Goal: Task Accomplishment & Management: Manage account settings

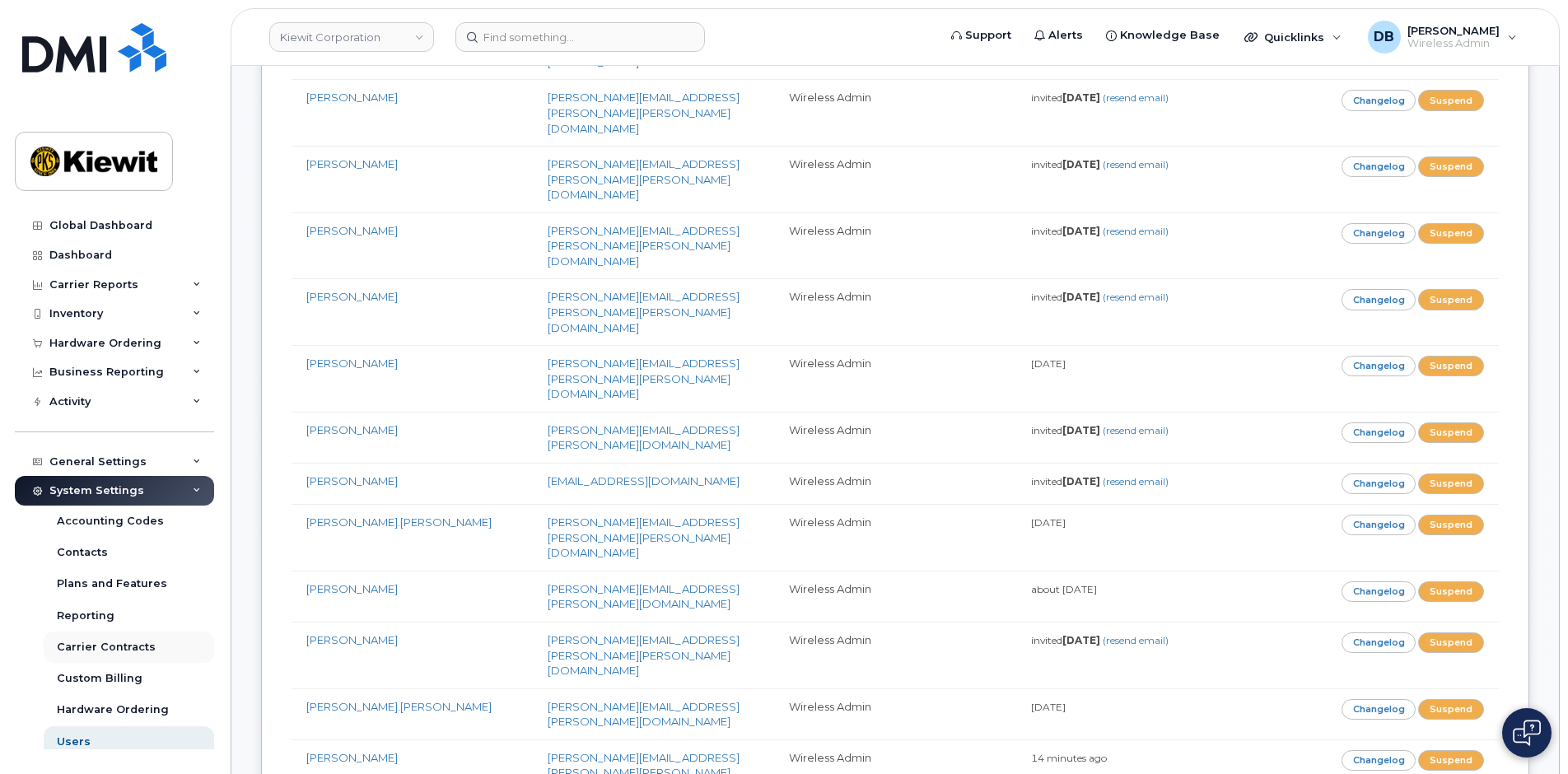
scroll to position [68, 0]
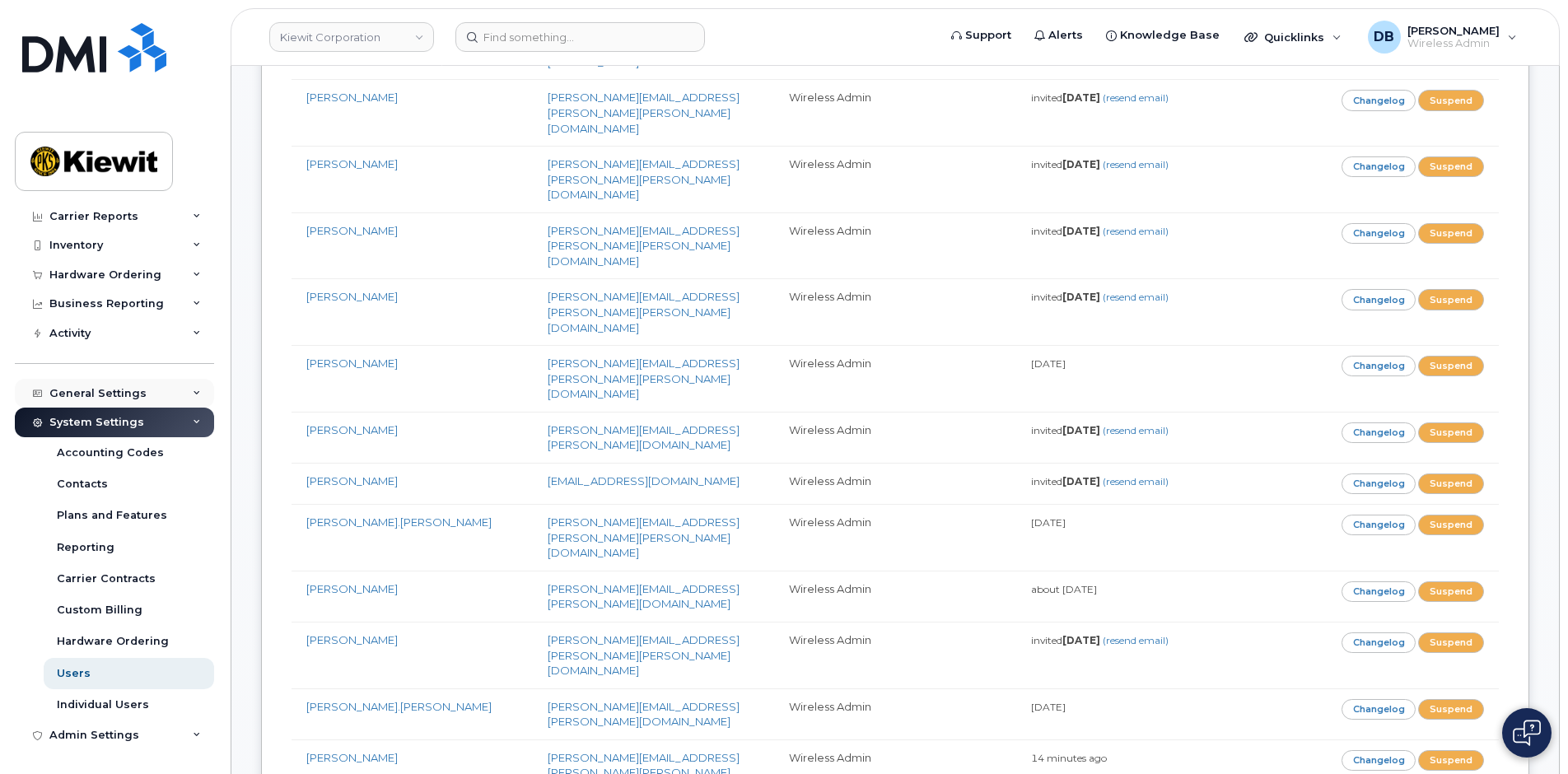
click at [89, 385] on div "General Settings" at bounding box center [114, 394] width 199 height 29
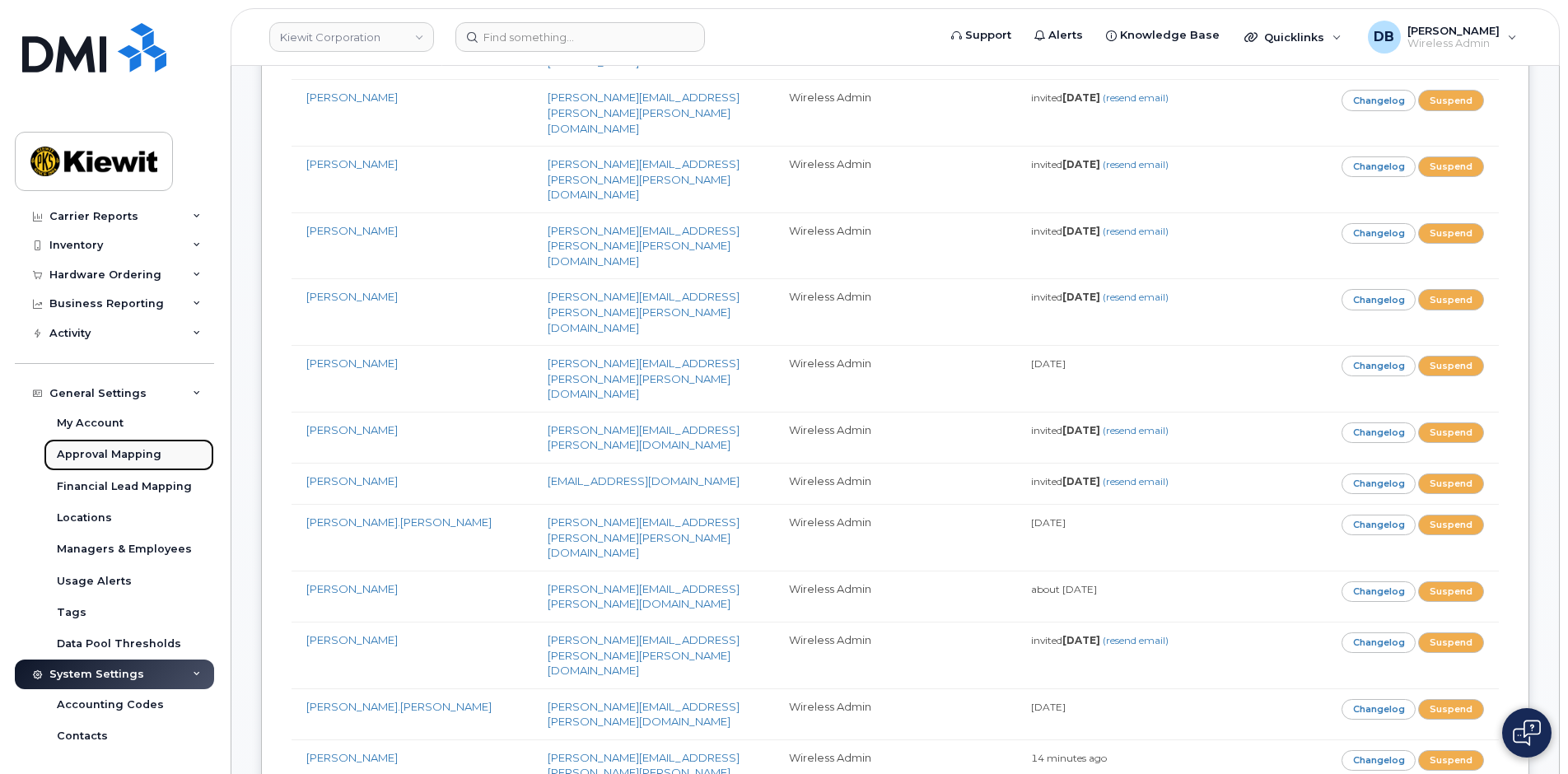
click at [89, 456] on div "Approval Mapping" at bounding box center [109, 454] width 105 height 15
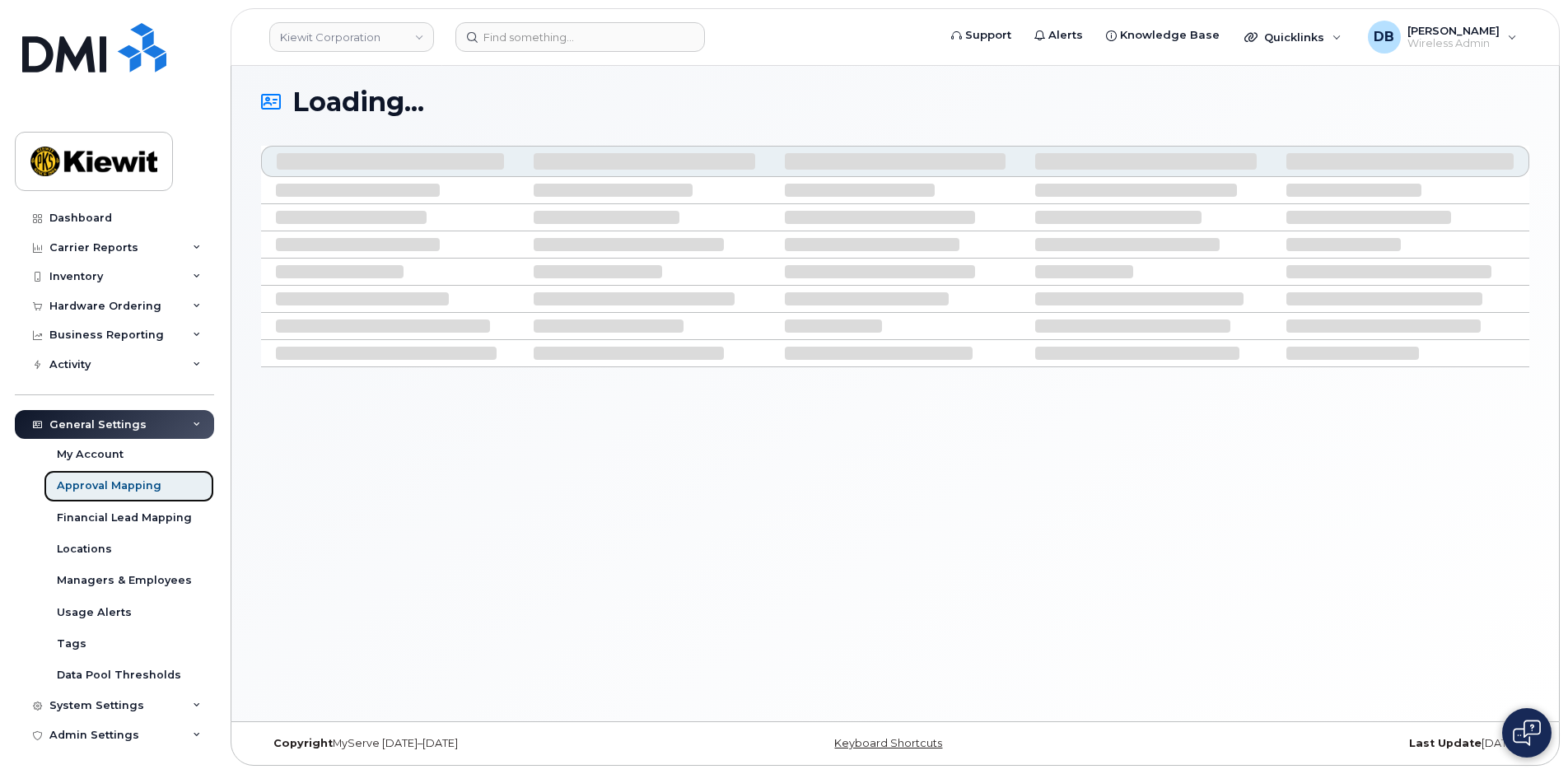
scroll to position [37, 0]
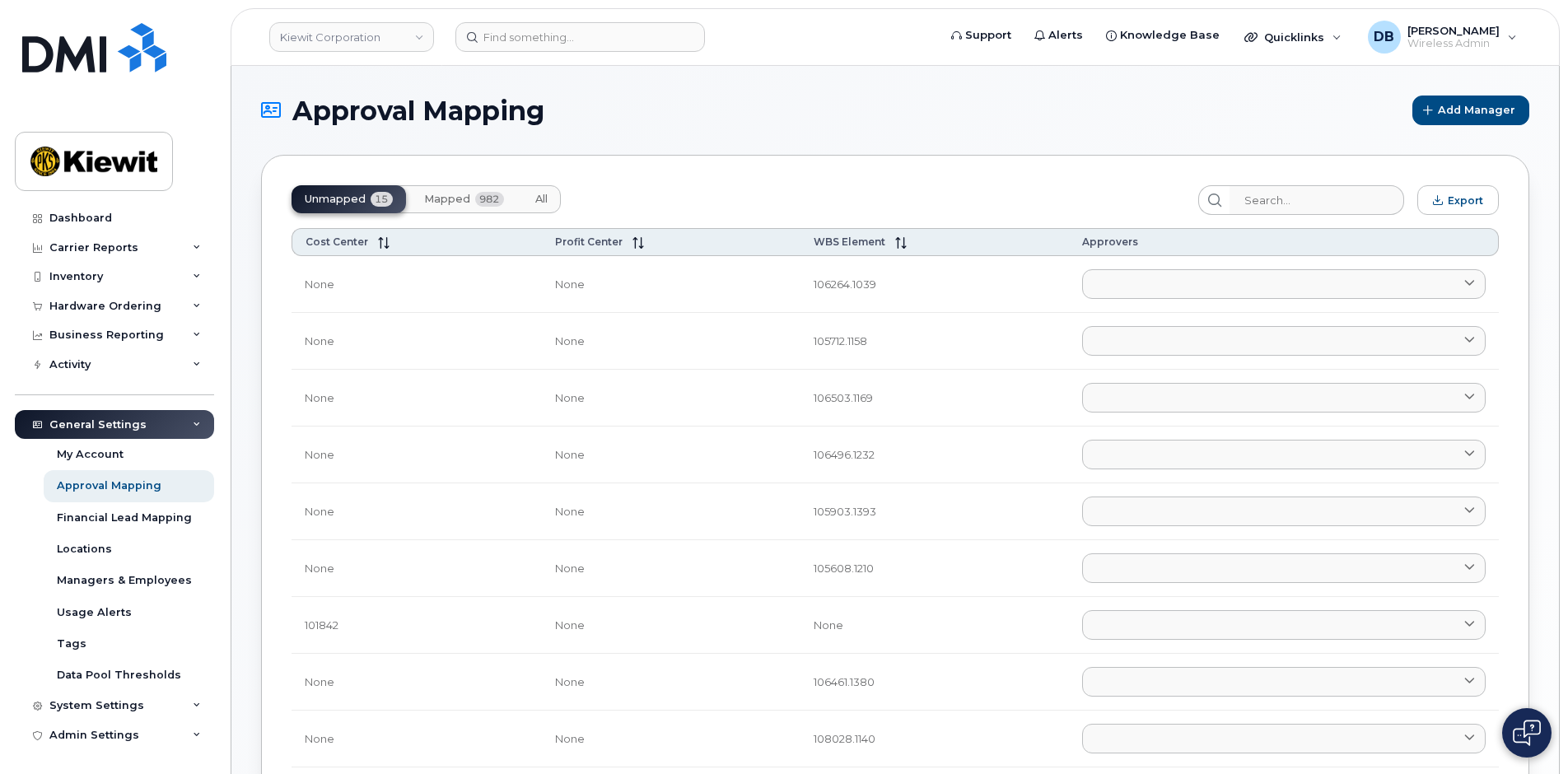
click at [443, 191] on button "Mapped 982" at bounding box center [464, 199] width 106 height 28
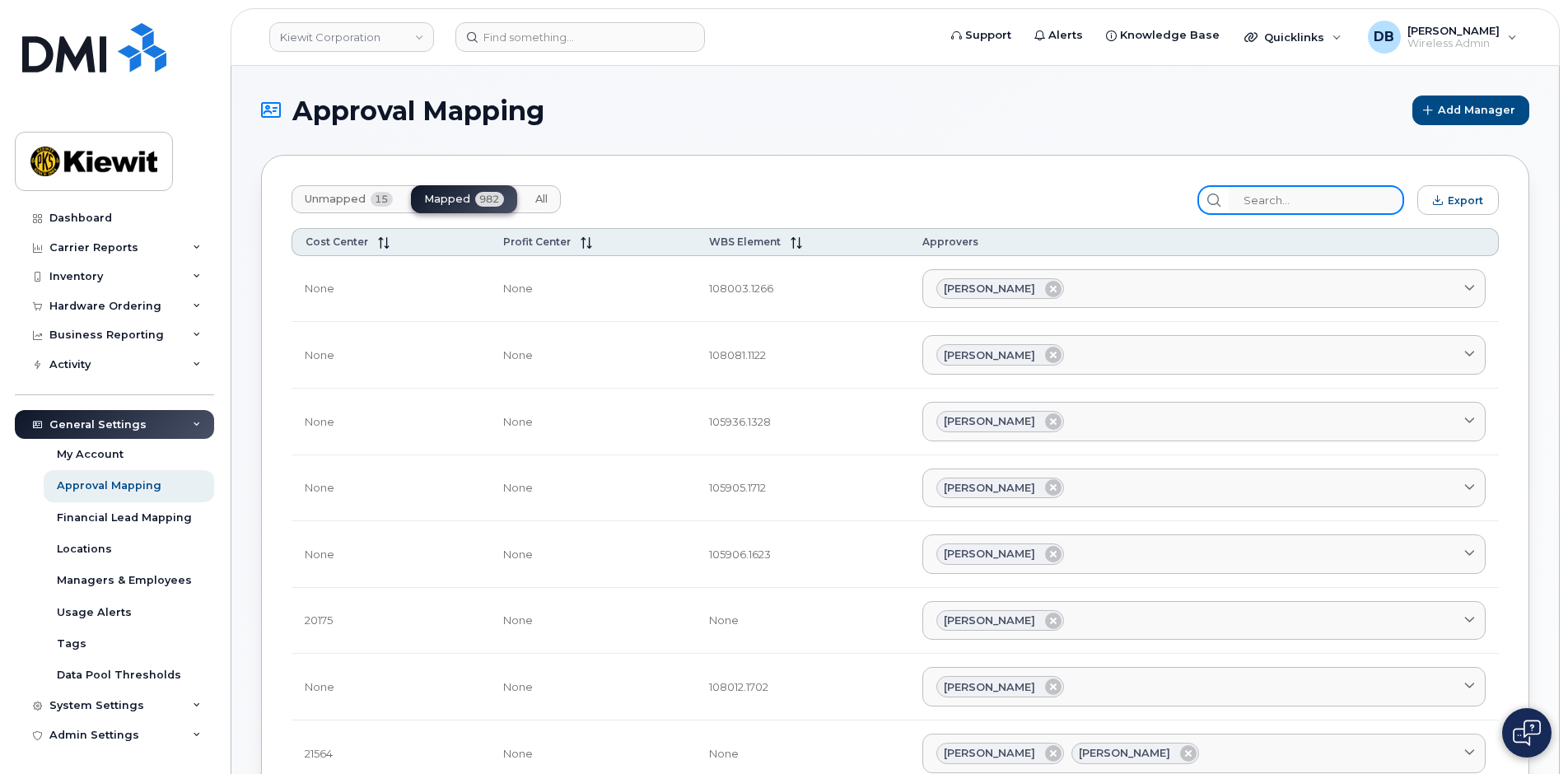
click at [1286, 201] on input "search" at bounding box center [1316, 200] width 175 height 29
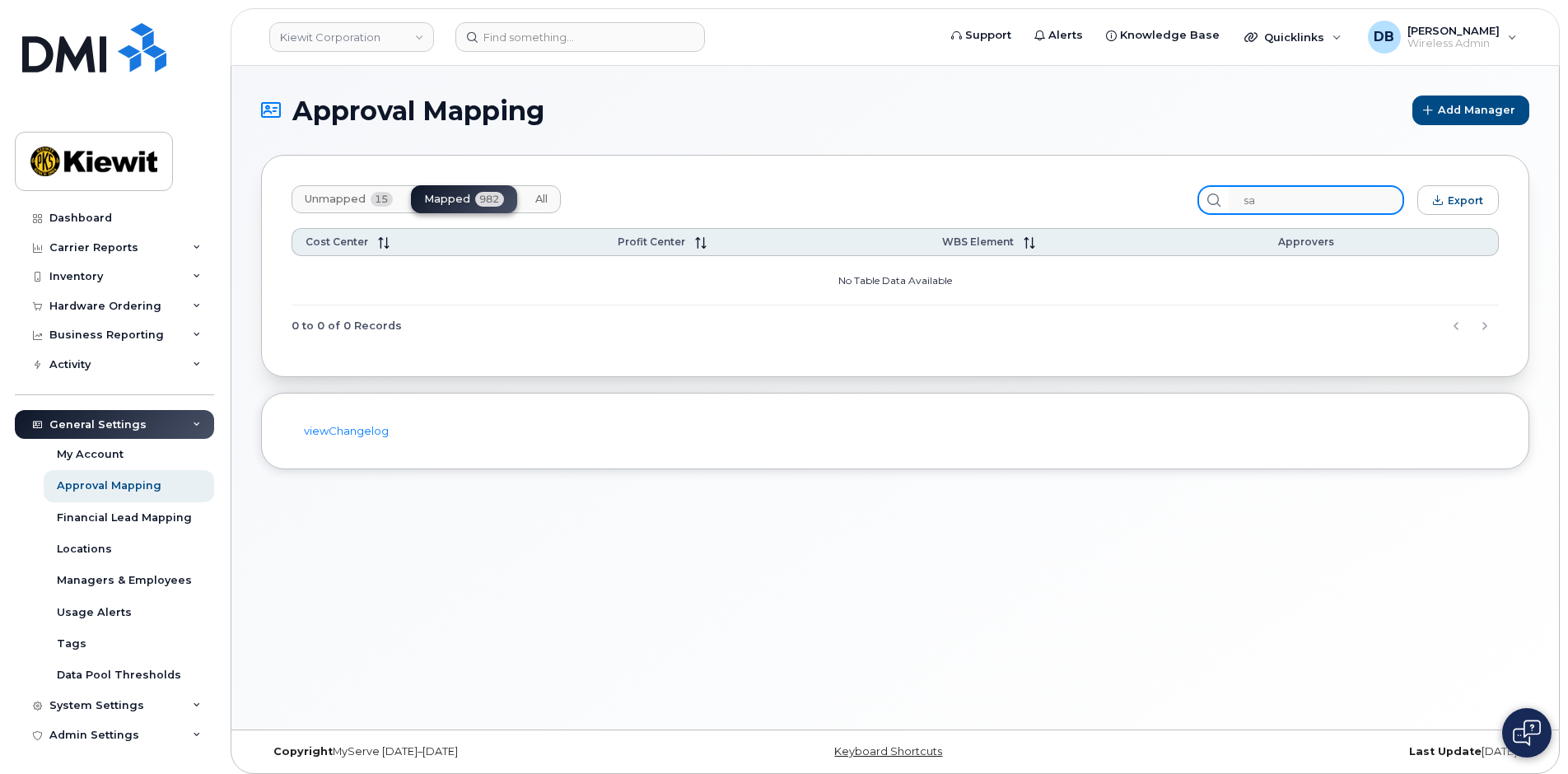
type input "s"
type input "k"
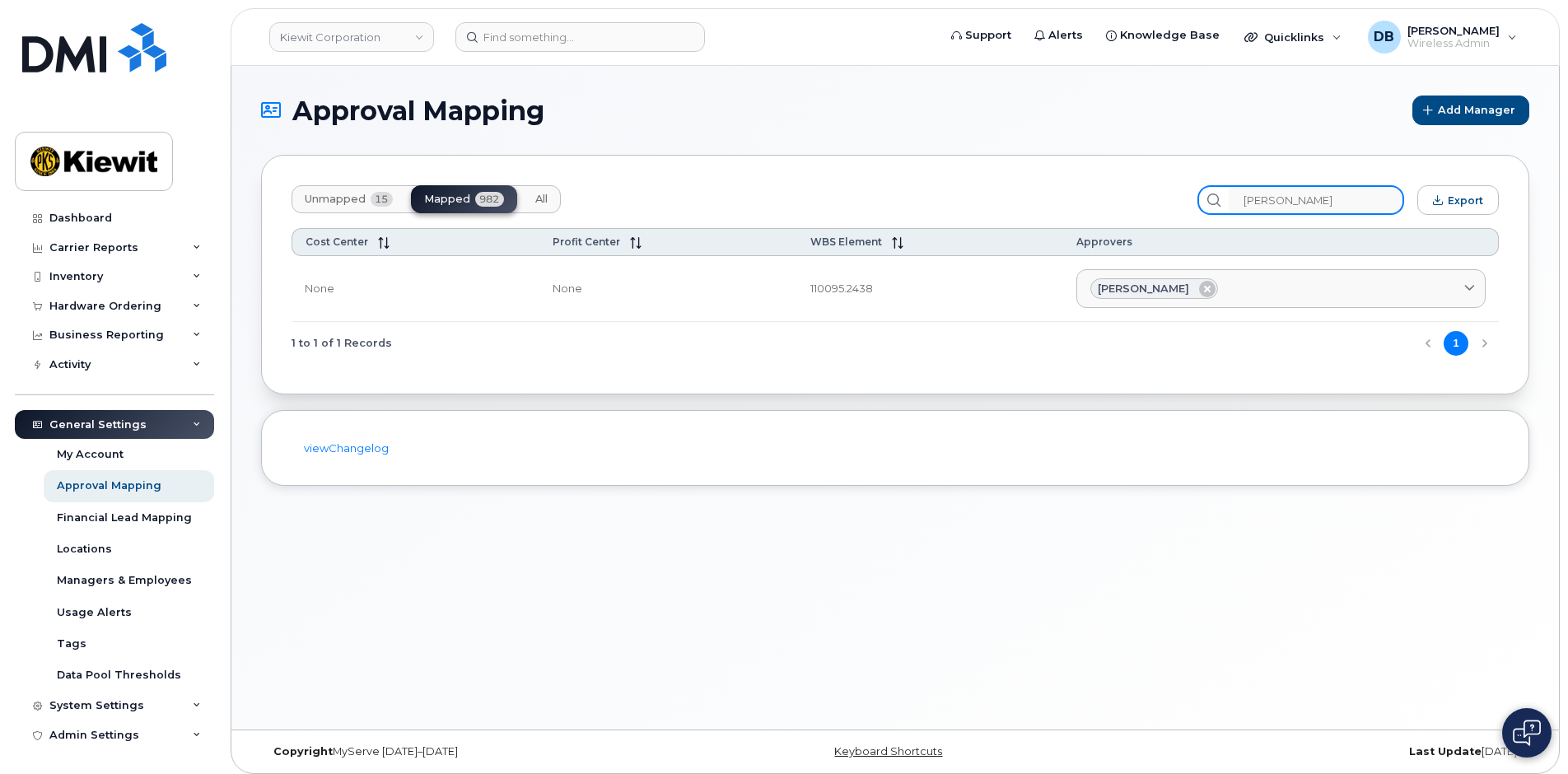
type input "harding"
drag, startPoint x: 887, startPoint y: 293, endPoint x: 758, endPoint y: 271, distance: 130.9
click at [758, 271] on tr "None None 110095.2438 Kathleen Harding Aaron Seward AARON.SEWARD@KSTCJV.COM Abr…" at bounding box center [895, 289] width 1207 height 67
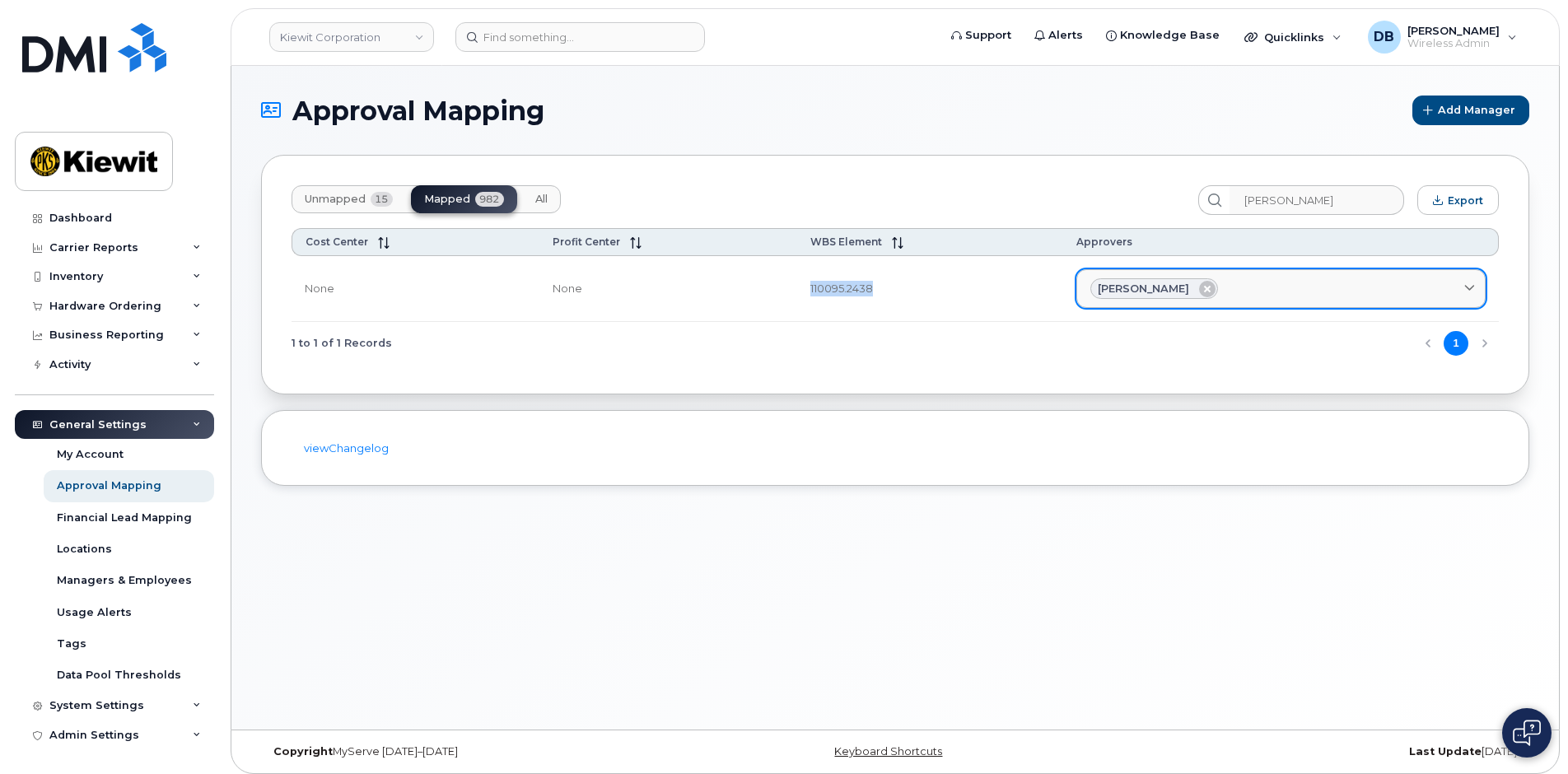
copy tr "110095.2438"
click at [1283, 286] on div "Kathleen Harding" at bounding box center [1281, 289] width 381 height 21
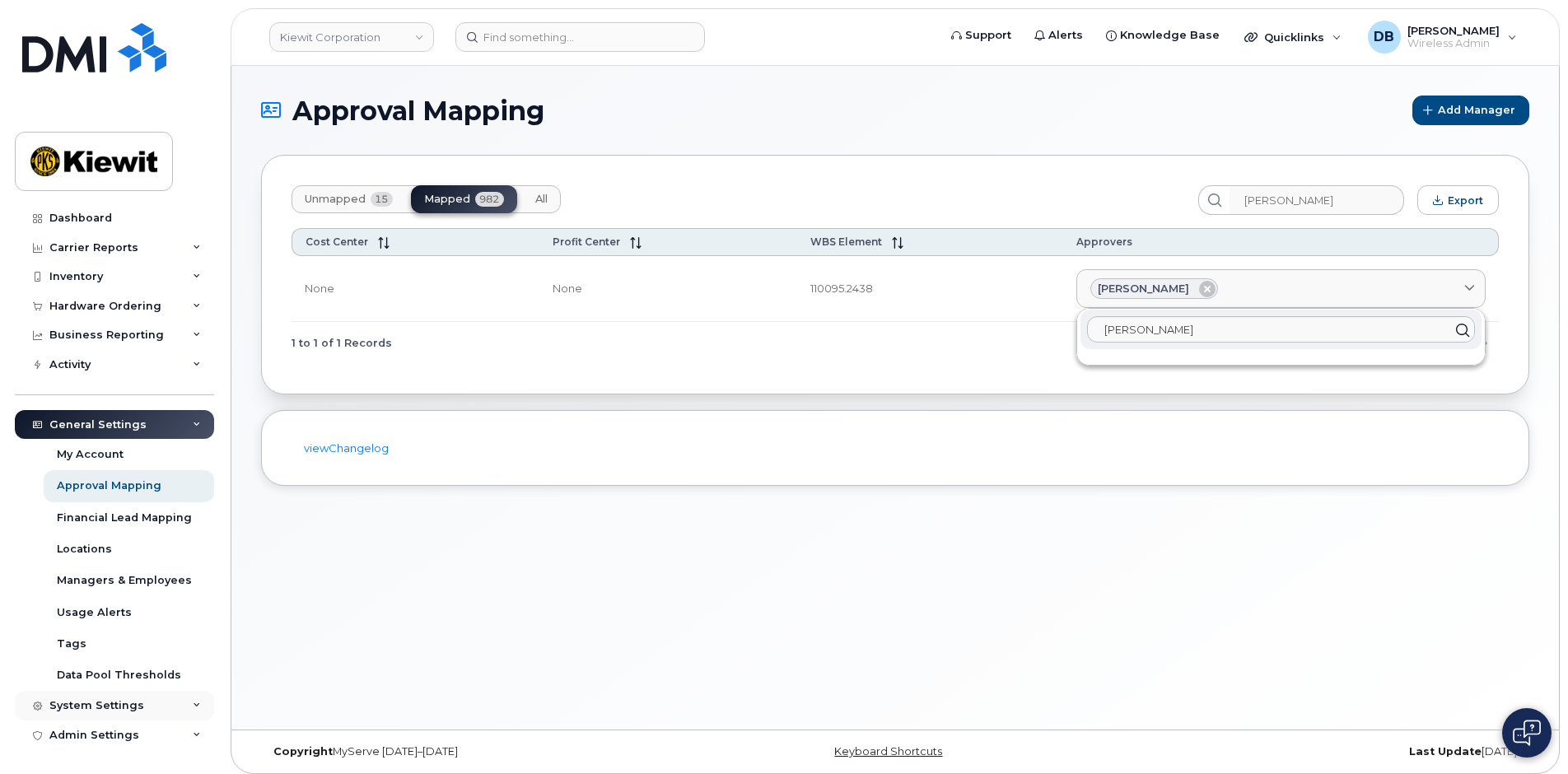
click at [105, 698] on div "System Settings" at bounding box center [114, 706] width 199 height 29
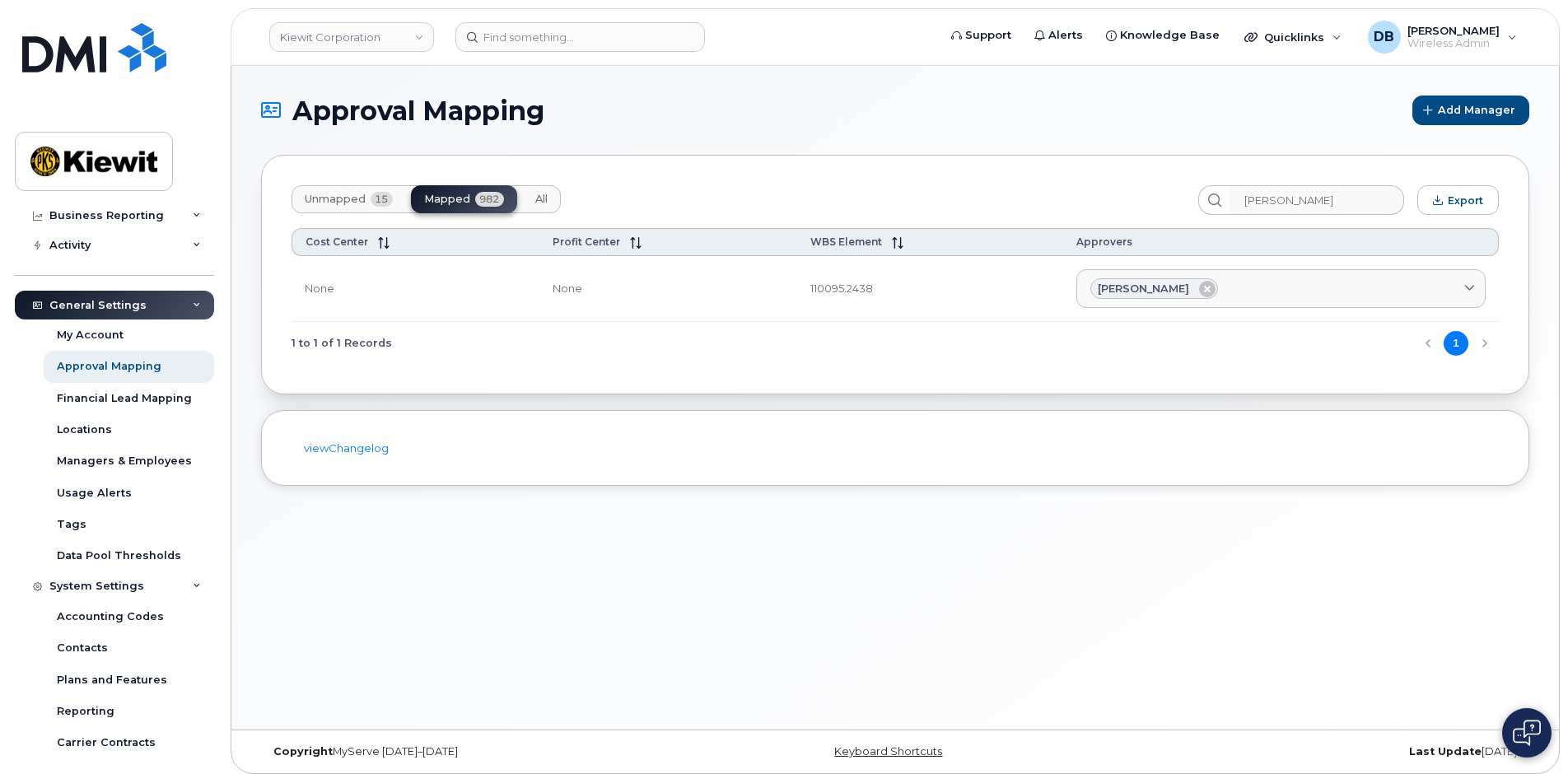
scroll to position [74, 0]
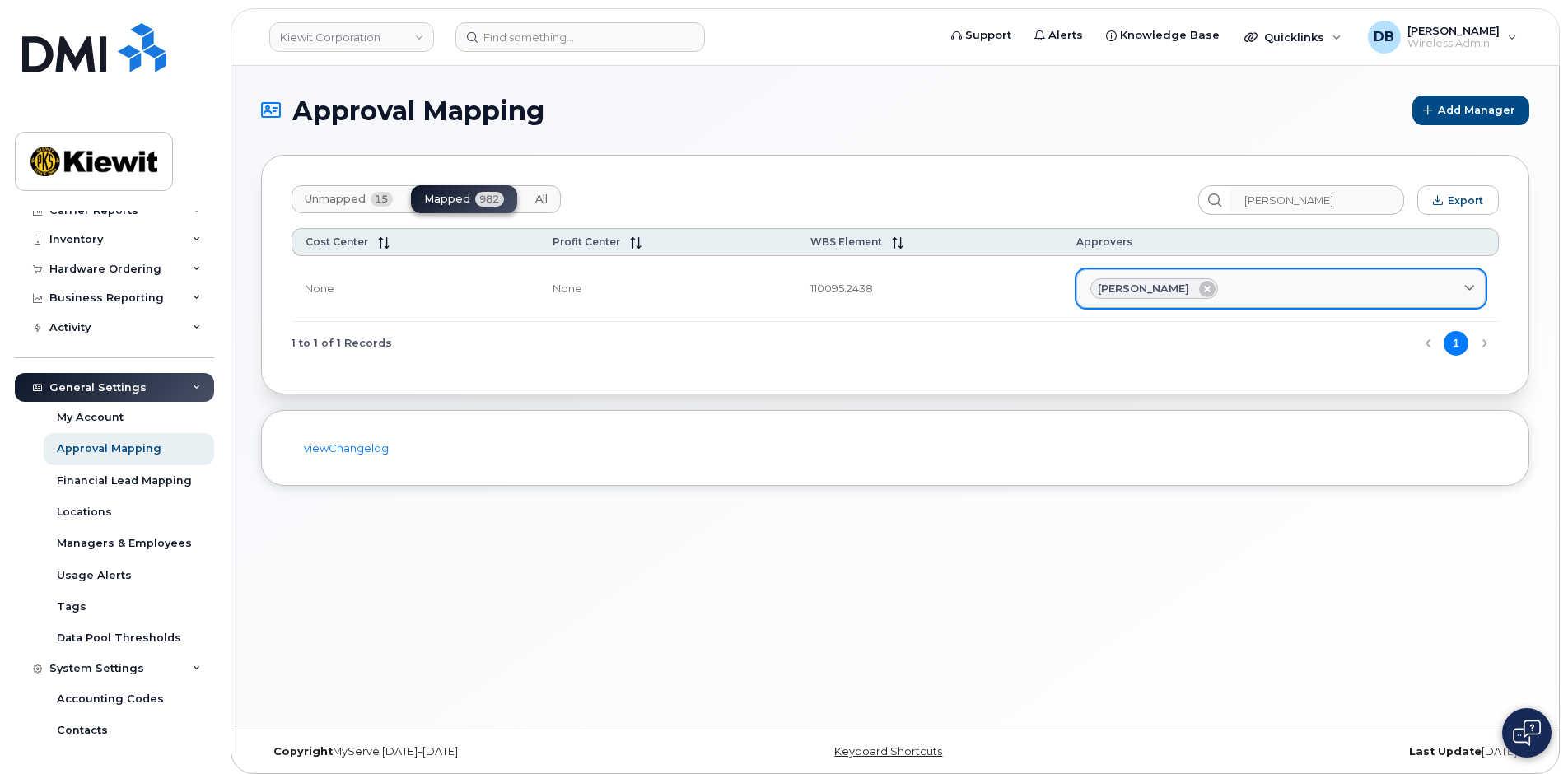
click at [1275, 288] on div "[PERSON_NAME]" at bounding box center [1281, 289] width 381 height 21
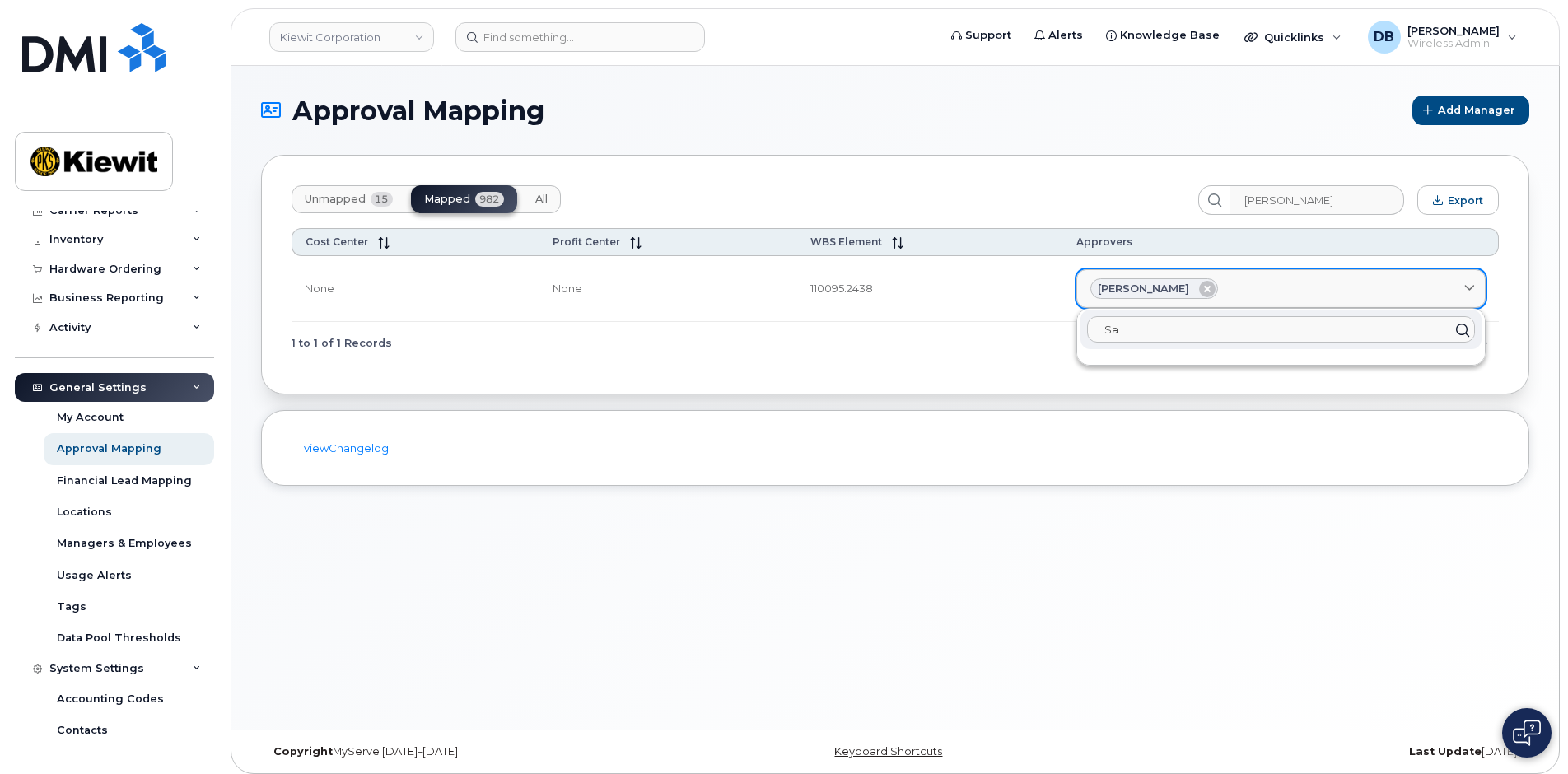
type input "S"
click at [1264, 453] on div "viewChangelog" at bounding box center [895, 448] width 1207 height 16
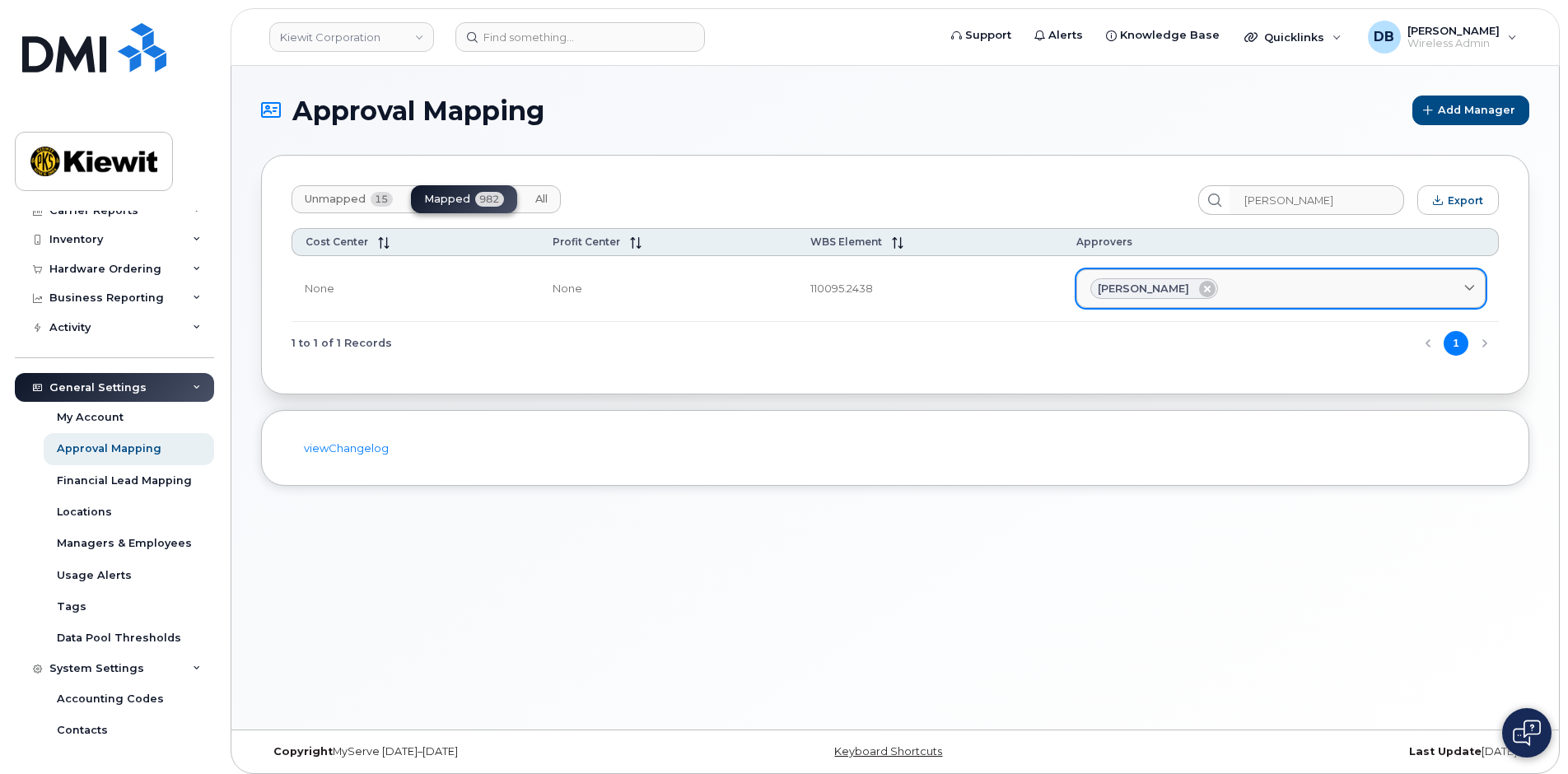
click at [1279, 291] on div "[PERSON_NAME]" at bounding box center [1281, 289] width 381 height 21
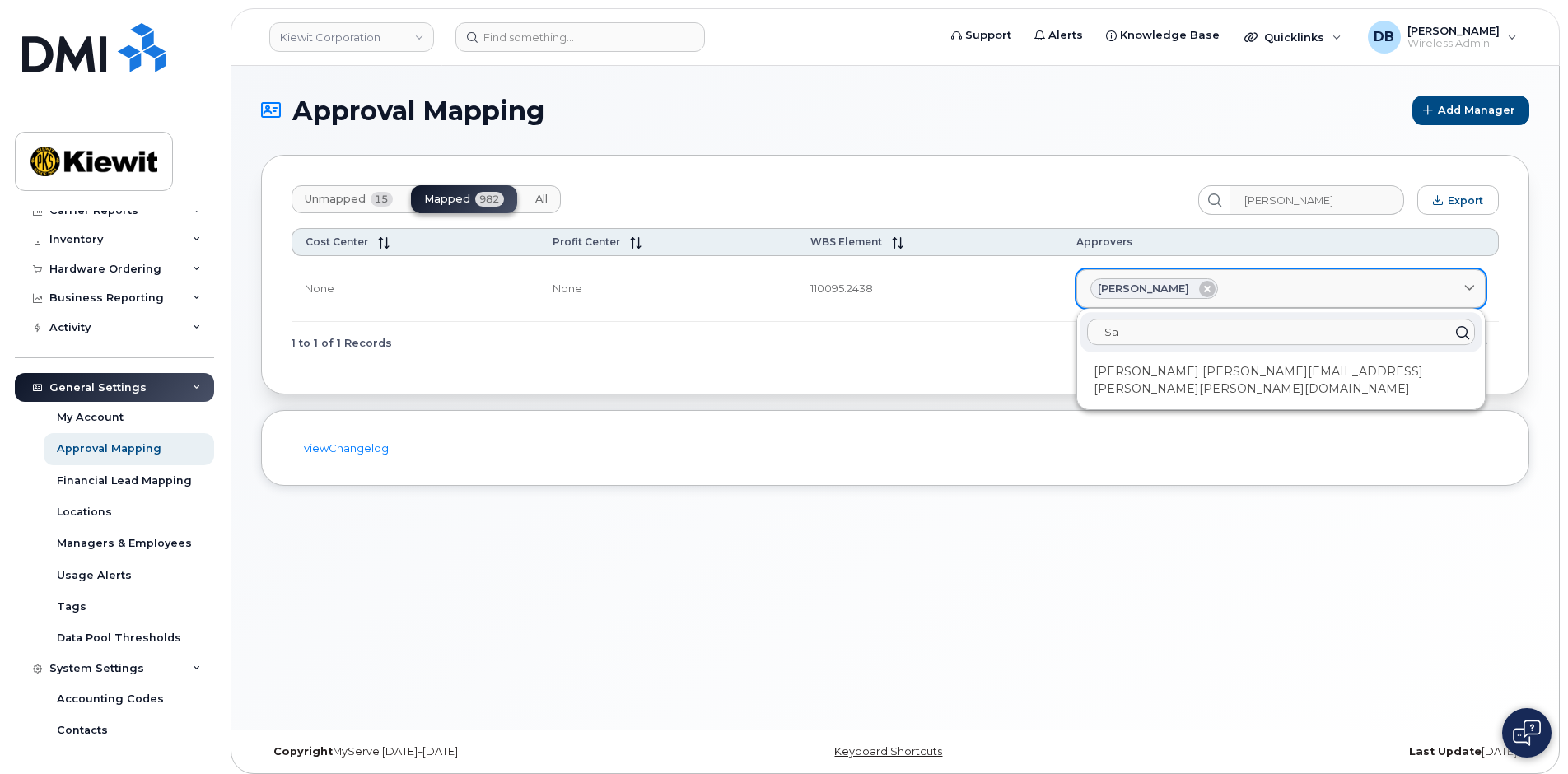
type input "S"
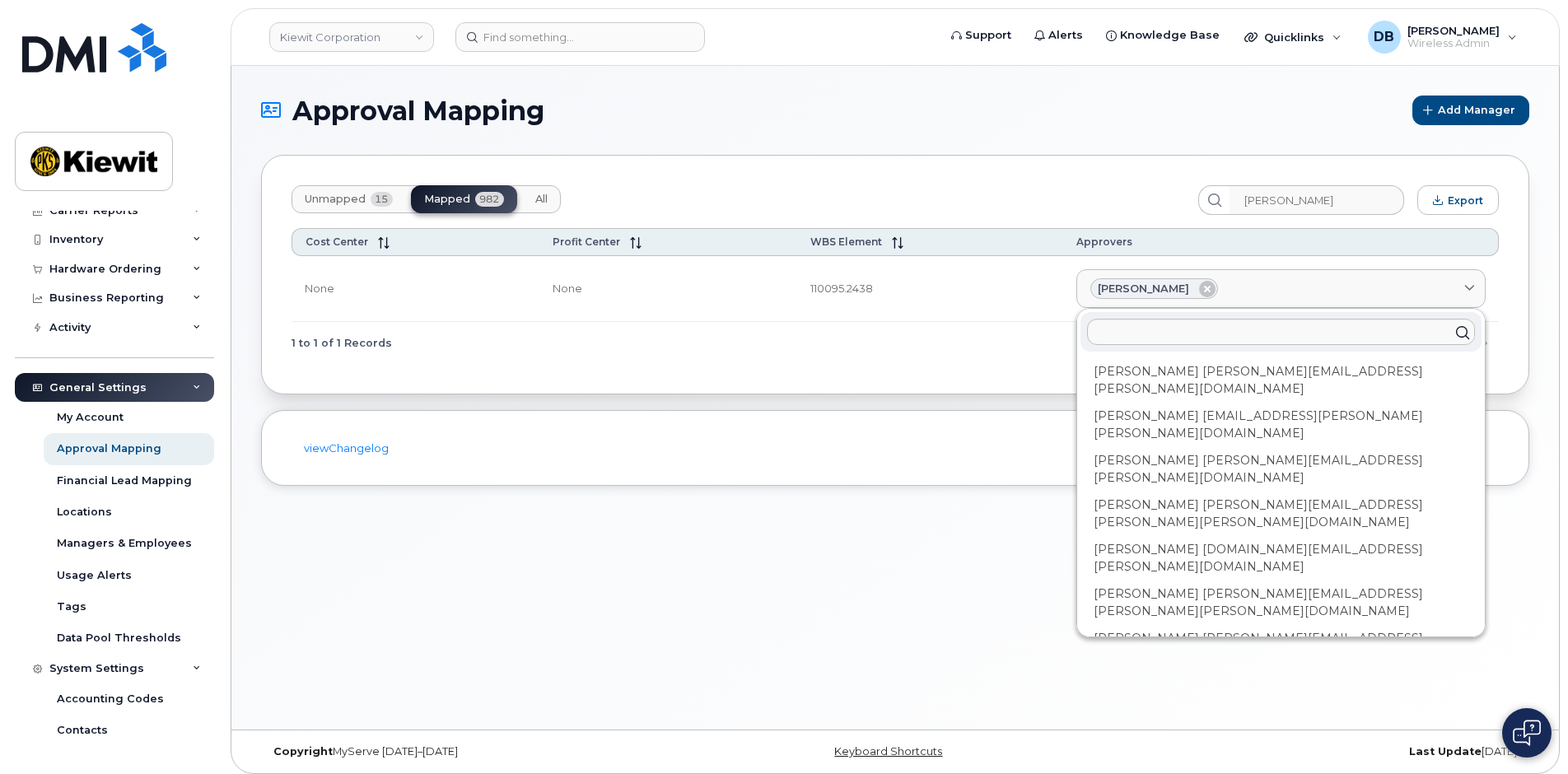
click at [318, 191] on button "Unmapped 15" at bounding box center [349, 199] width 115 height 28
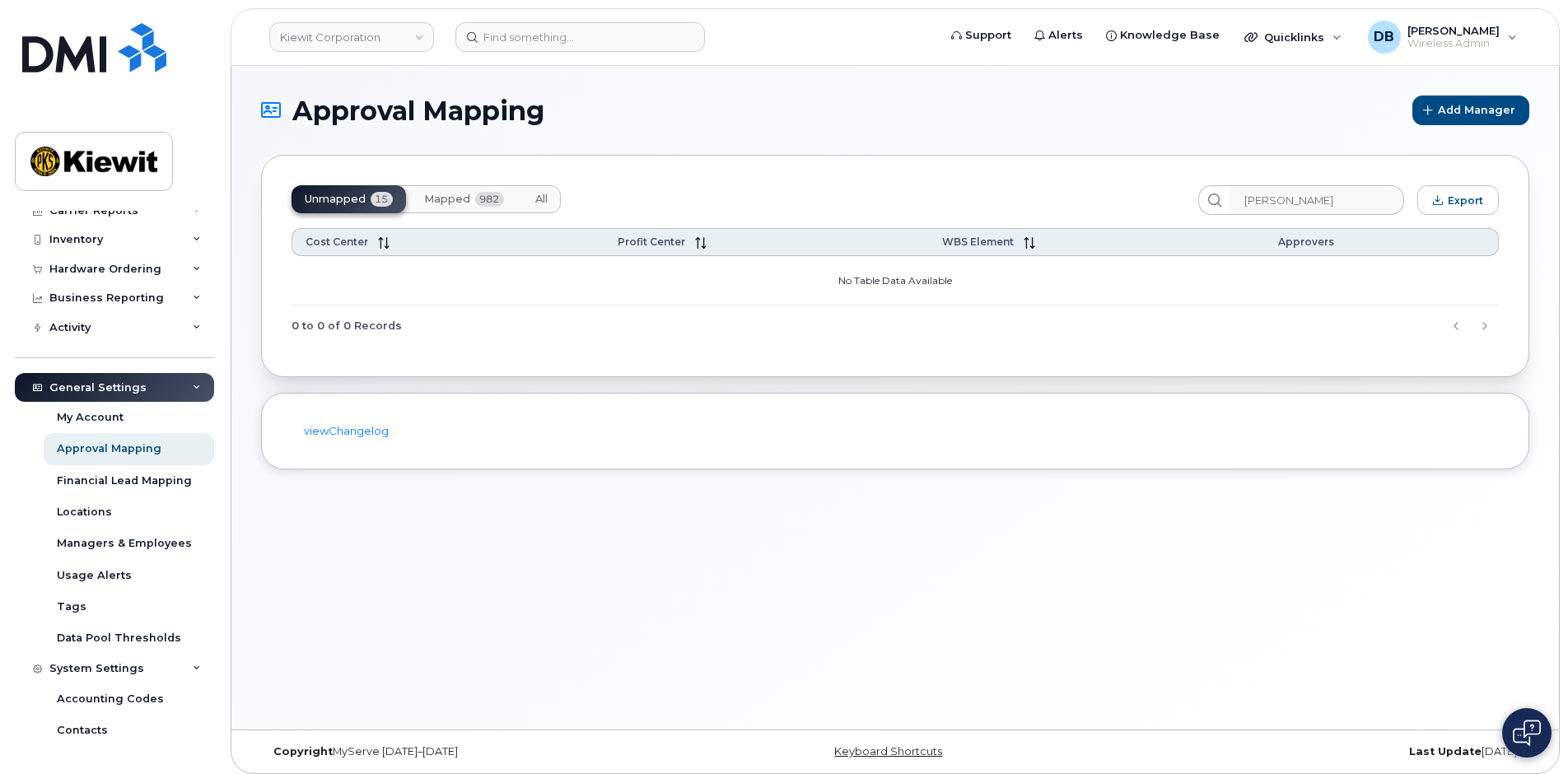
click at [446, 198] on span "Mapped" at bounding box center [446, 199] width 46 height 14
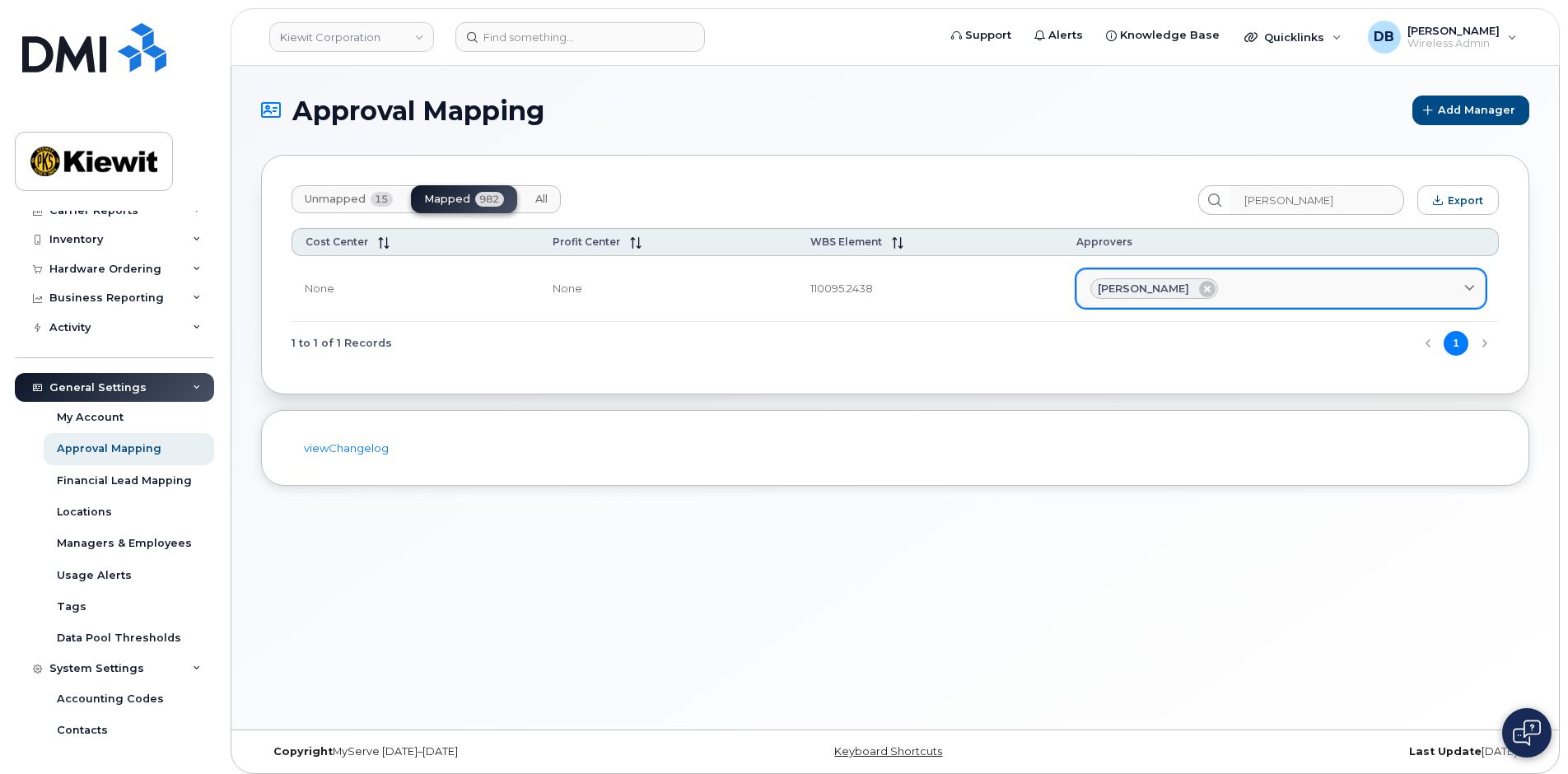
click at [1247, 287] on div "[PERSON_NAME]" at bounding box center [1281, 289] width 381 height 21
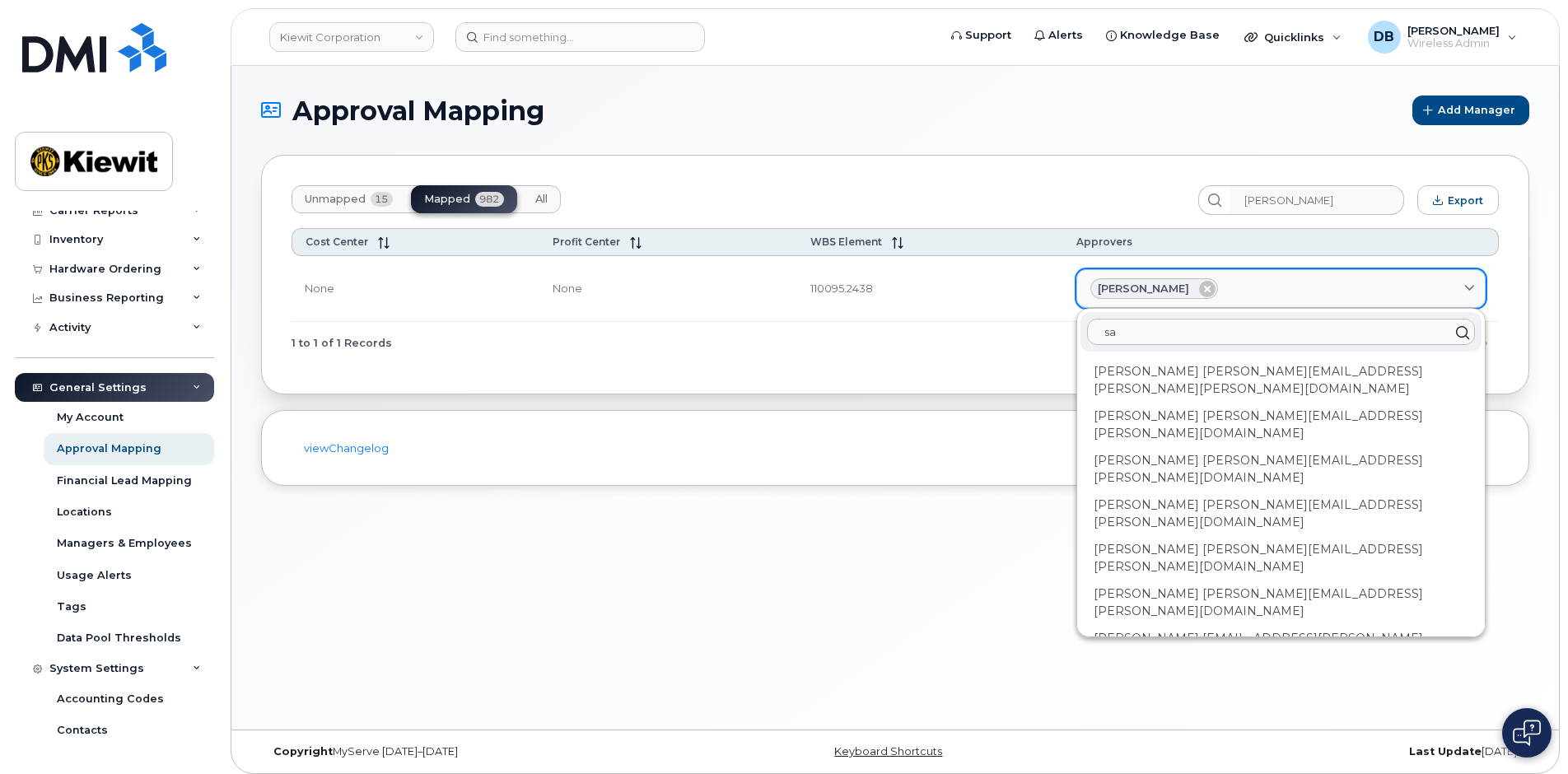
type input "s"
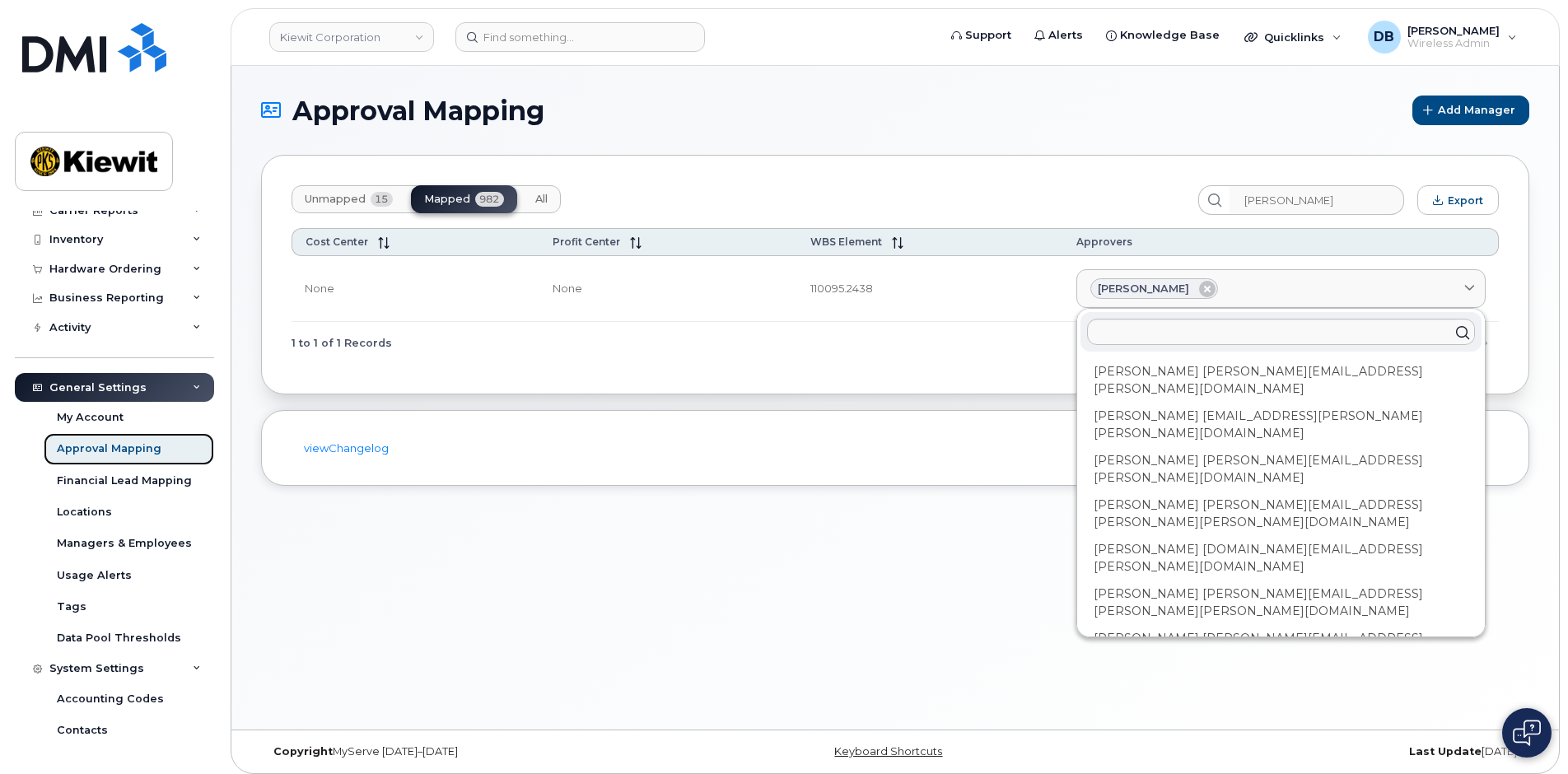
click at [100, 455] on div "Approval Mapping" at bounding box center [109, 448] width 105 height 15
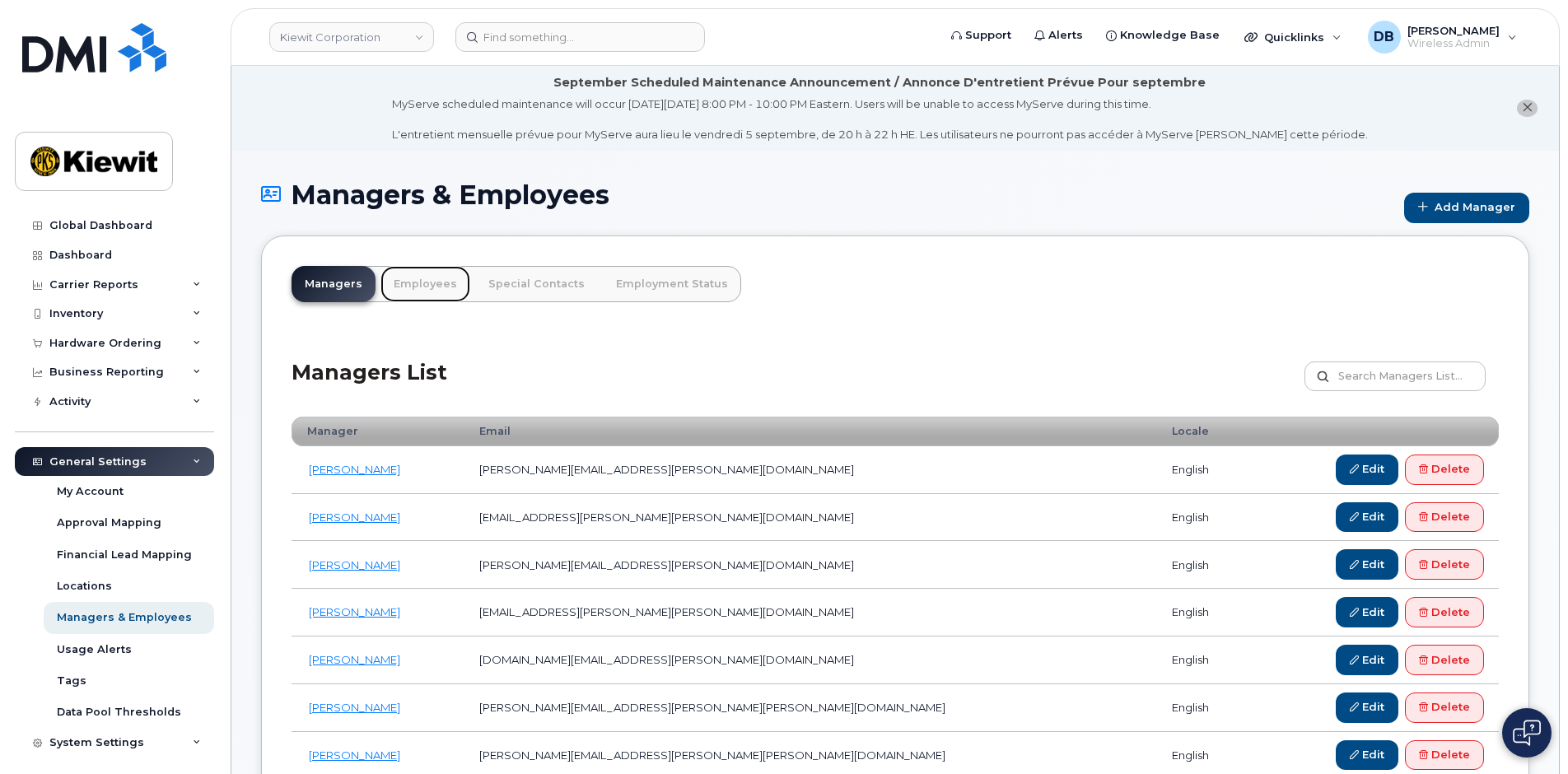
click at [417, 285] on link "Employees" at bounding box center [425, 284] width 89 height 36
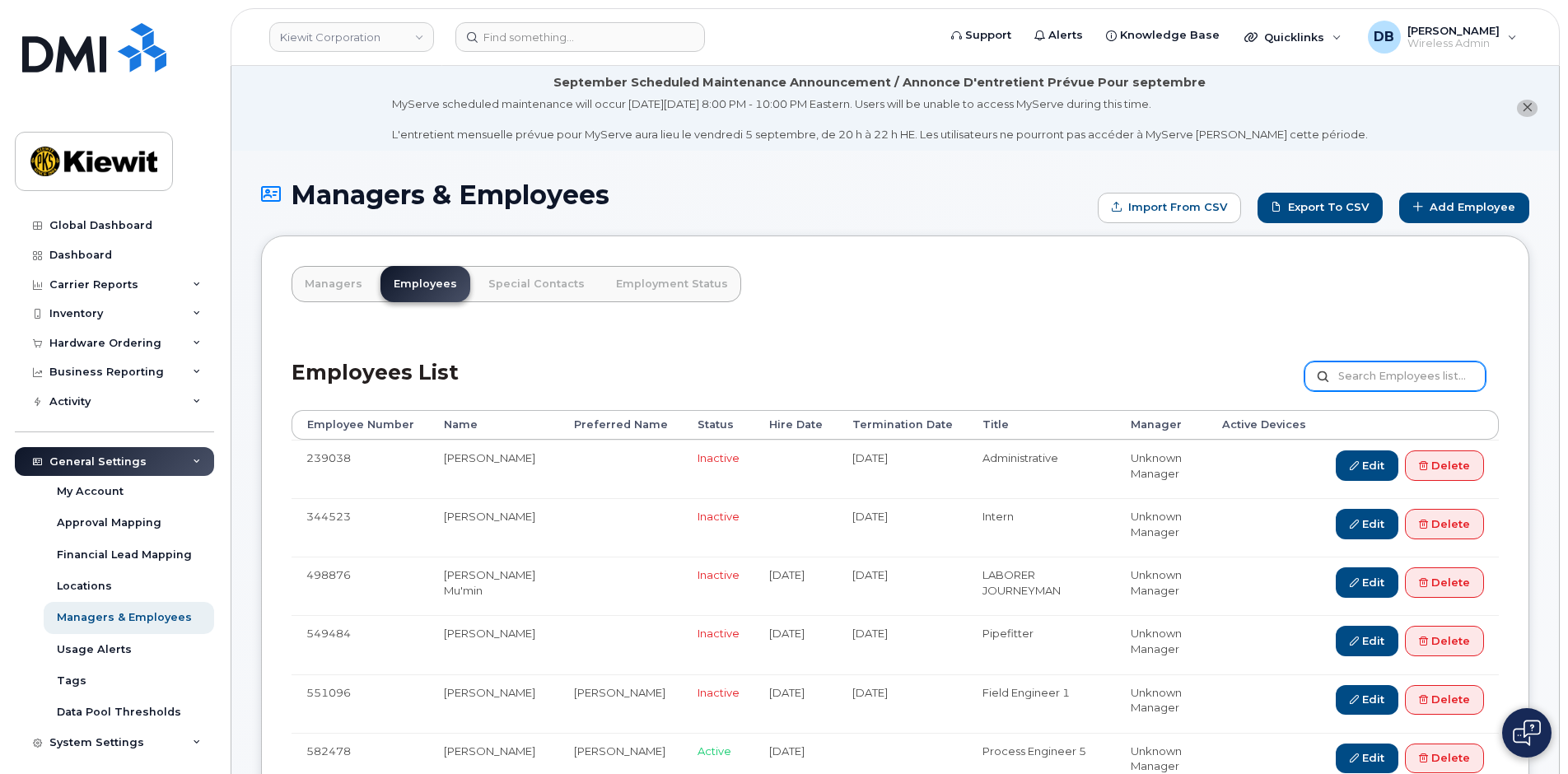
click at [1381, 377] on input "text" at bounding box center [1395, 376] width 181 height 29
type input "karim"
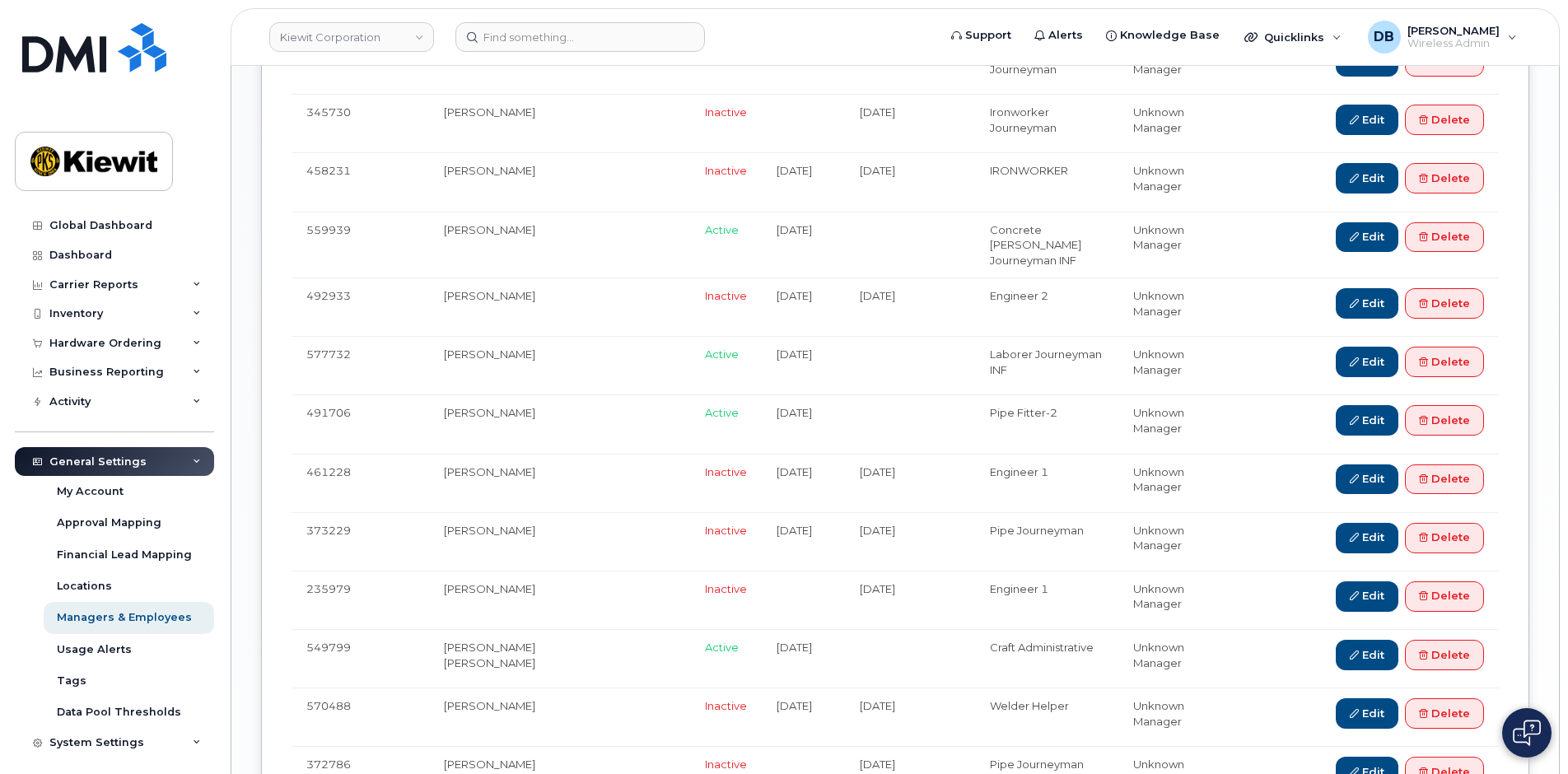
scroll to position [1729, 0]
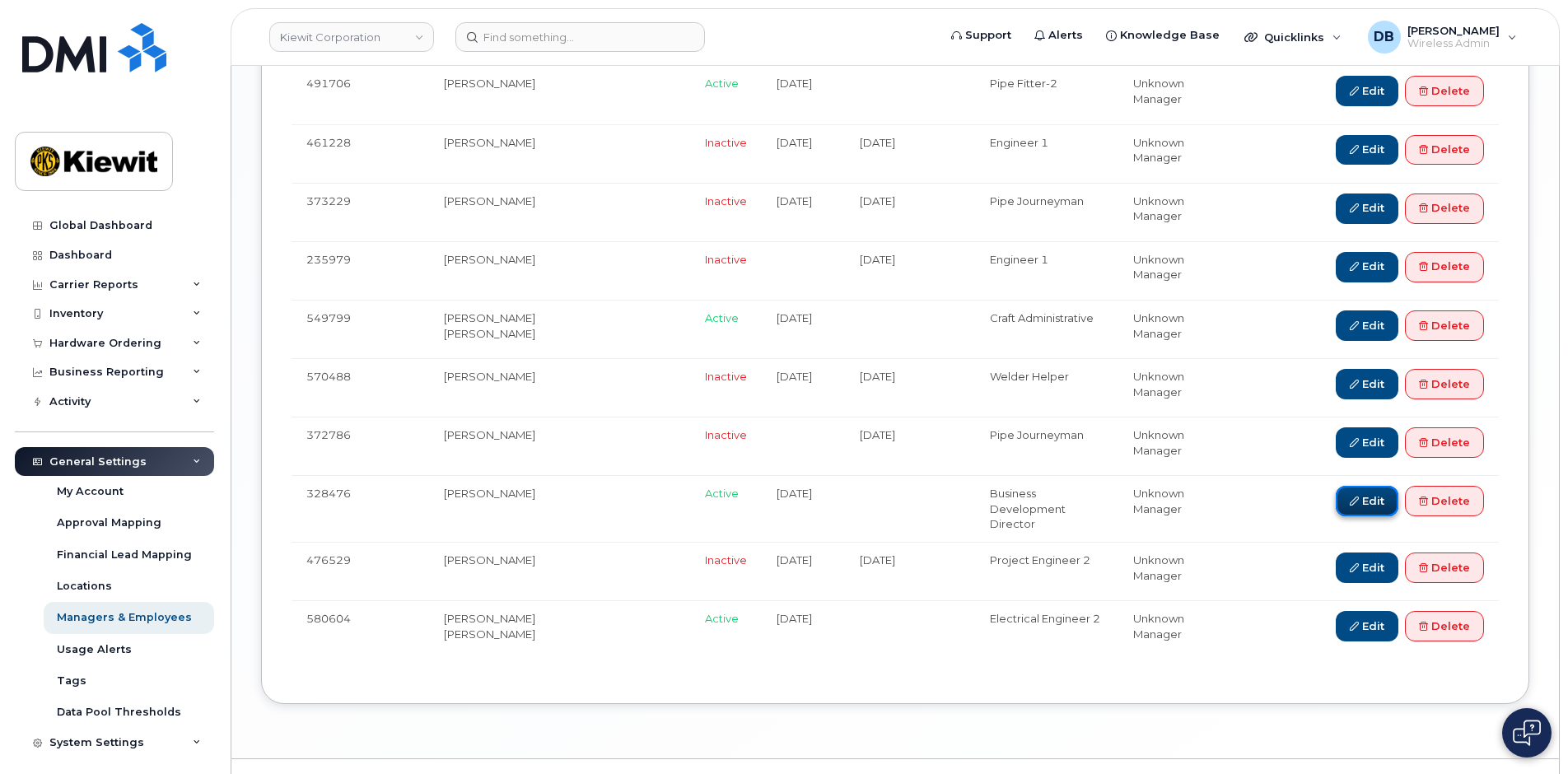
click at [1350, 497] on icon at bounding box center [1354, 501] width 9 height 9
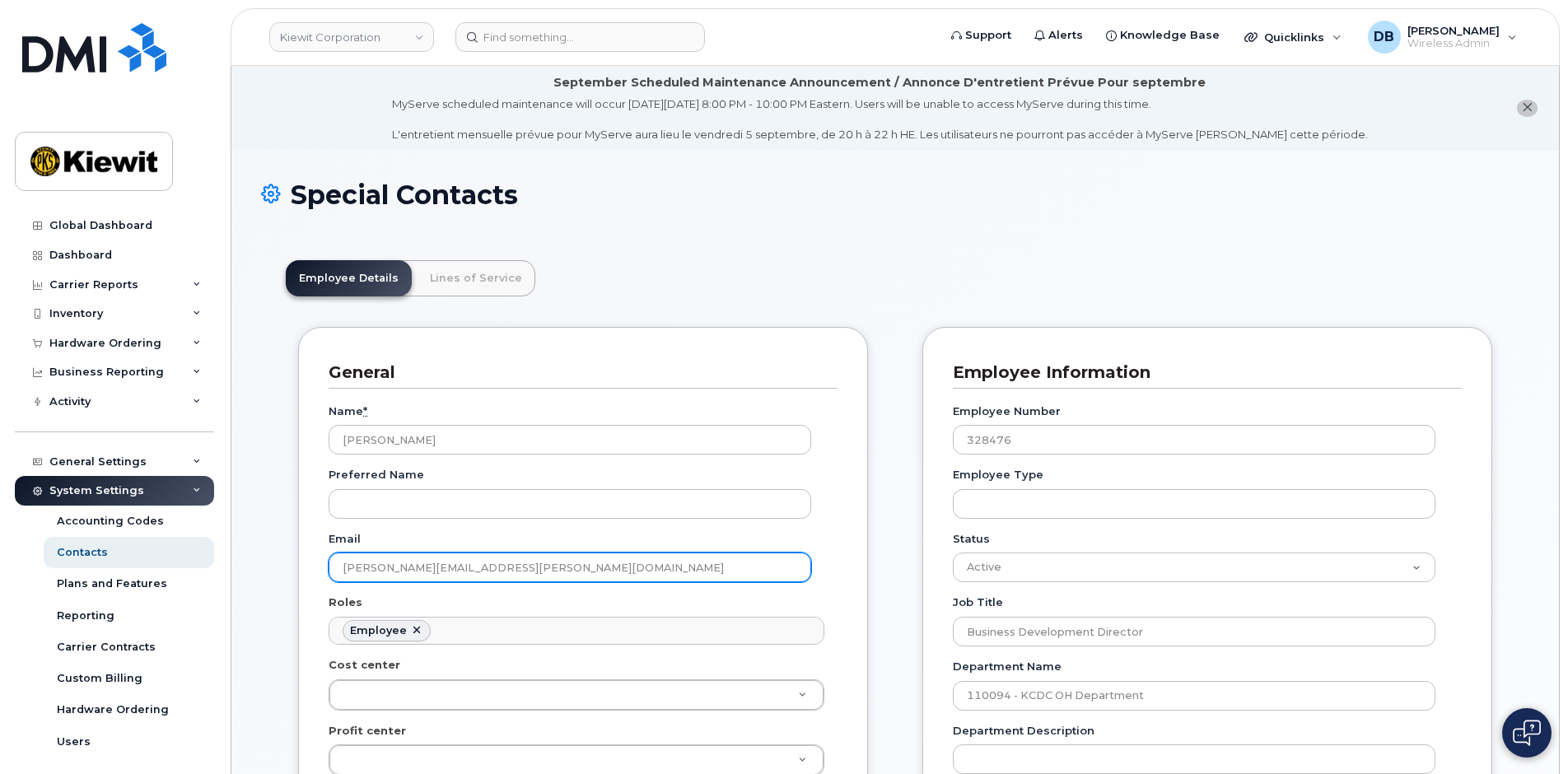
scroll to position [49, 0]
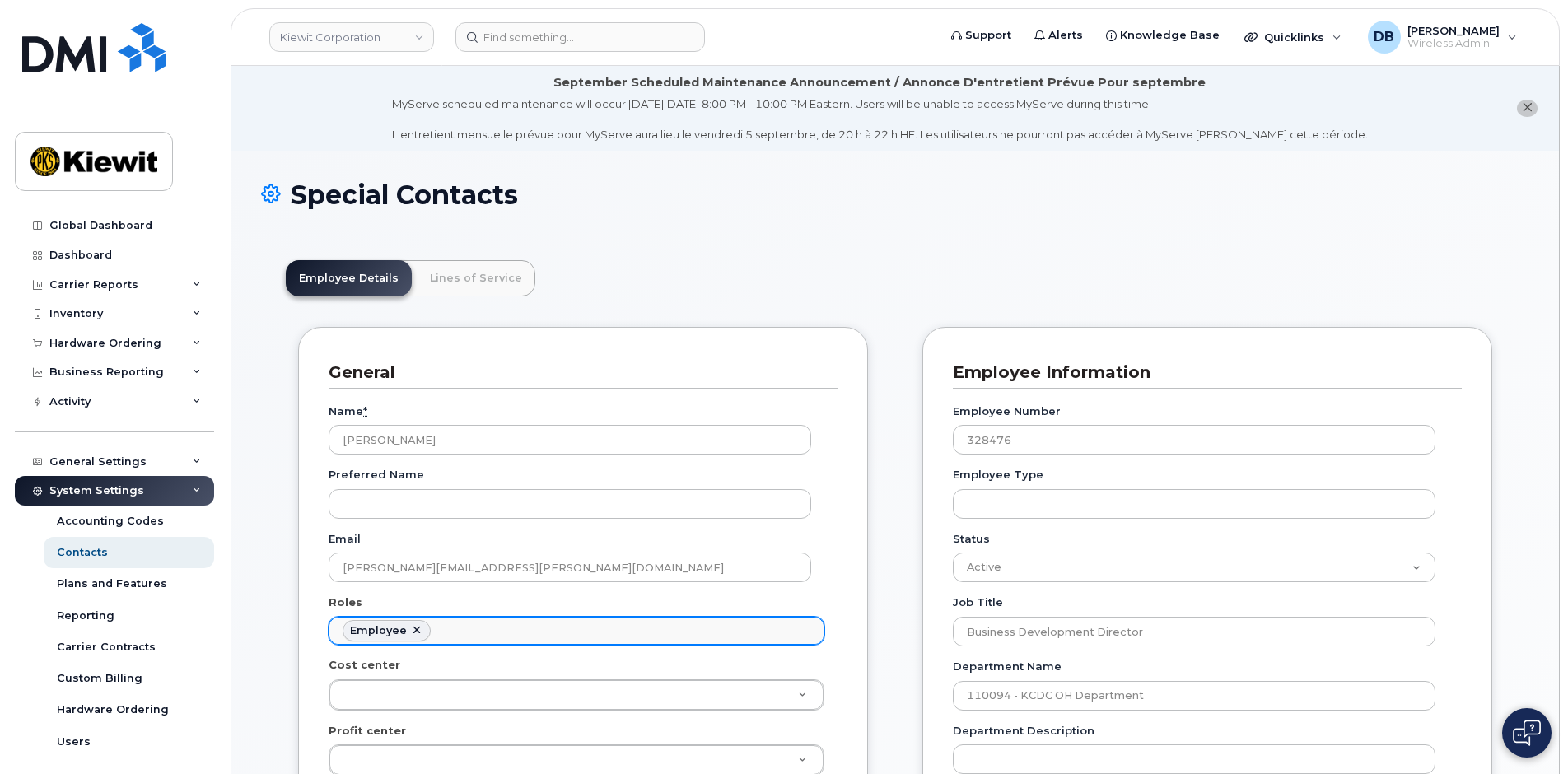
click at [488, 632] on ul "Employee" at bounding box center [577, 630] width 494 height 26
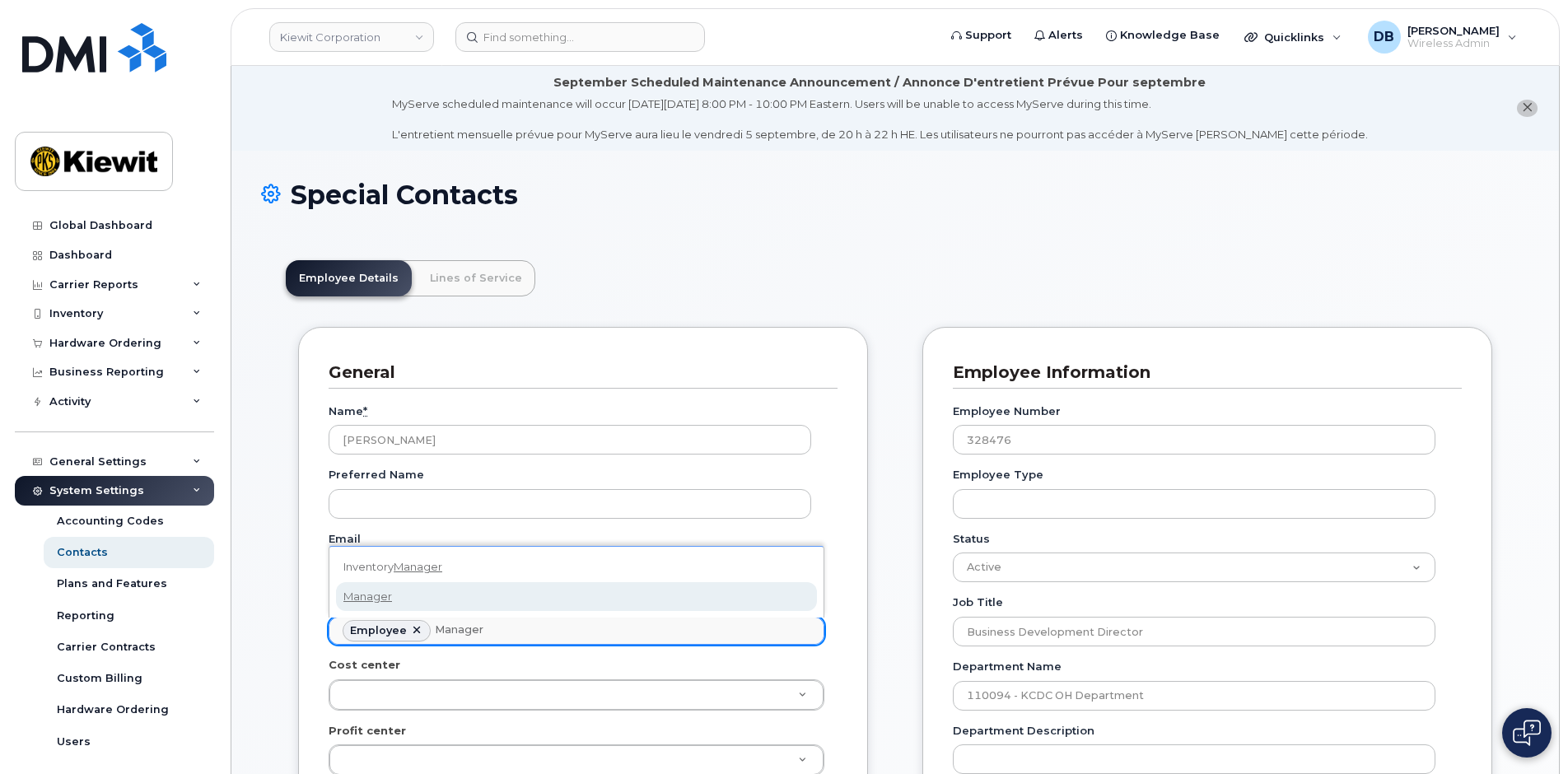
type input "Manager"
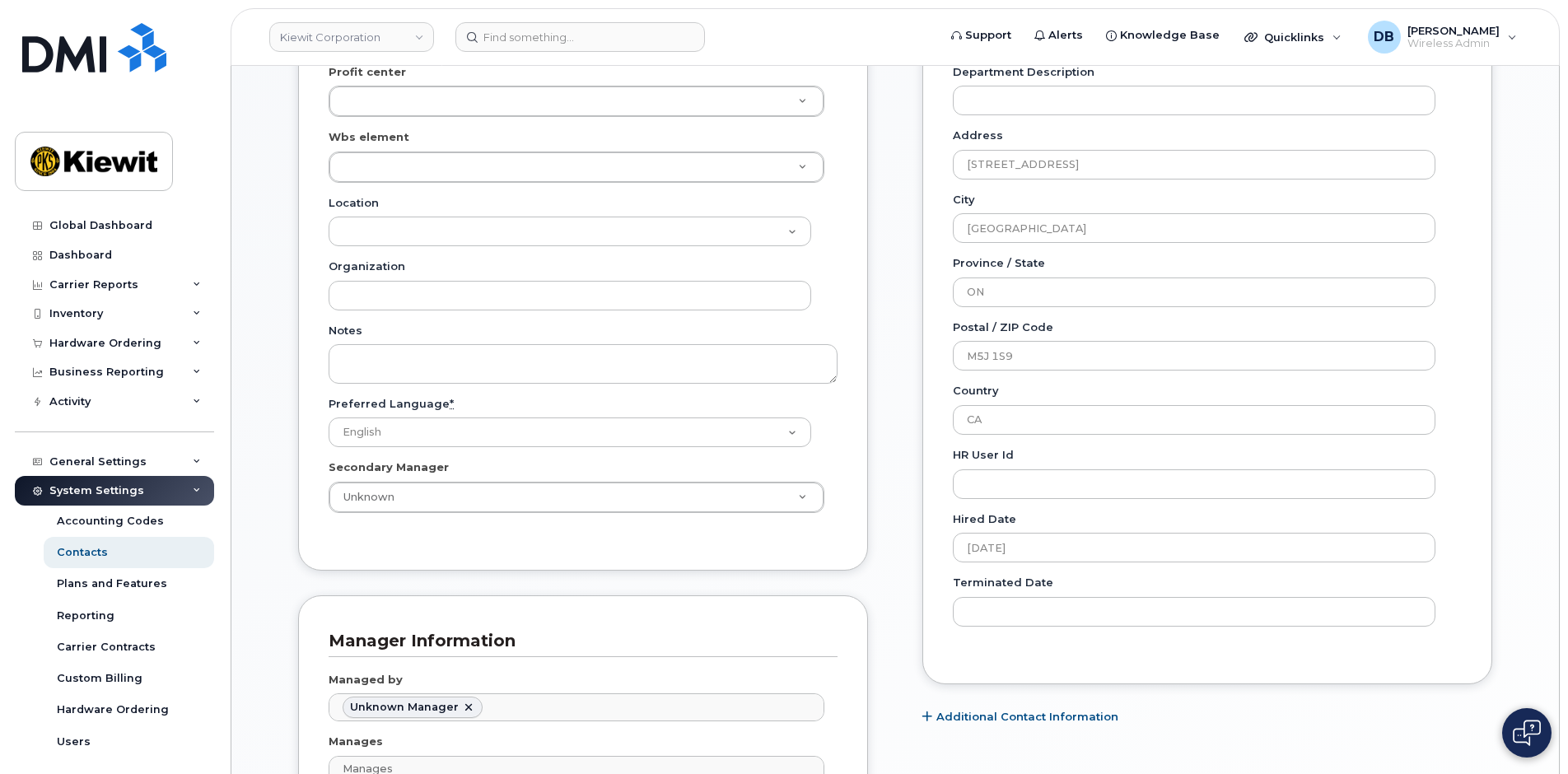
scroll to position [1071, 0]
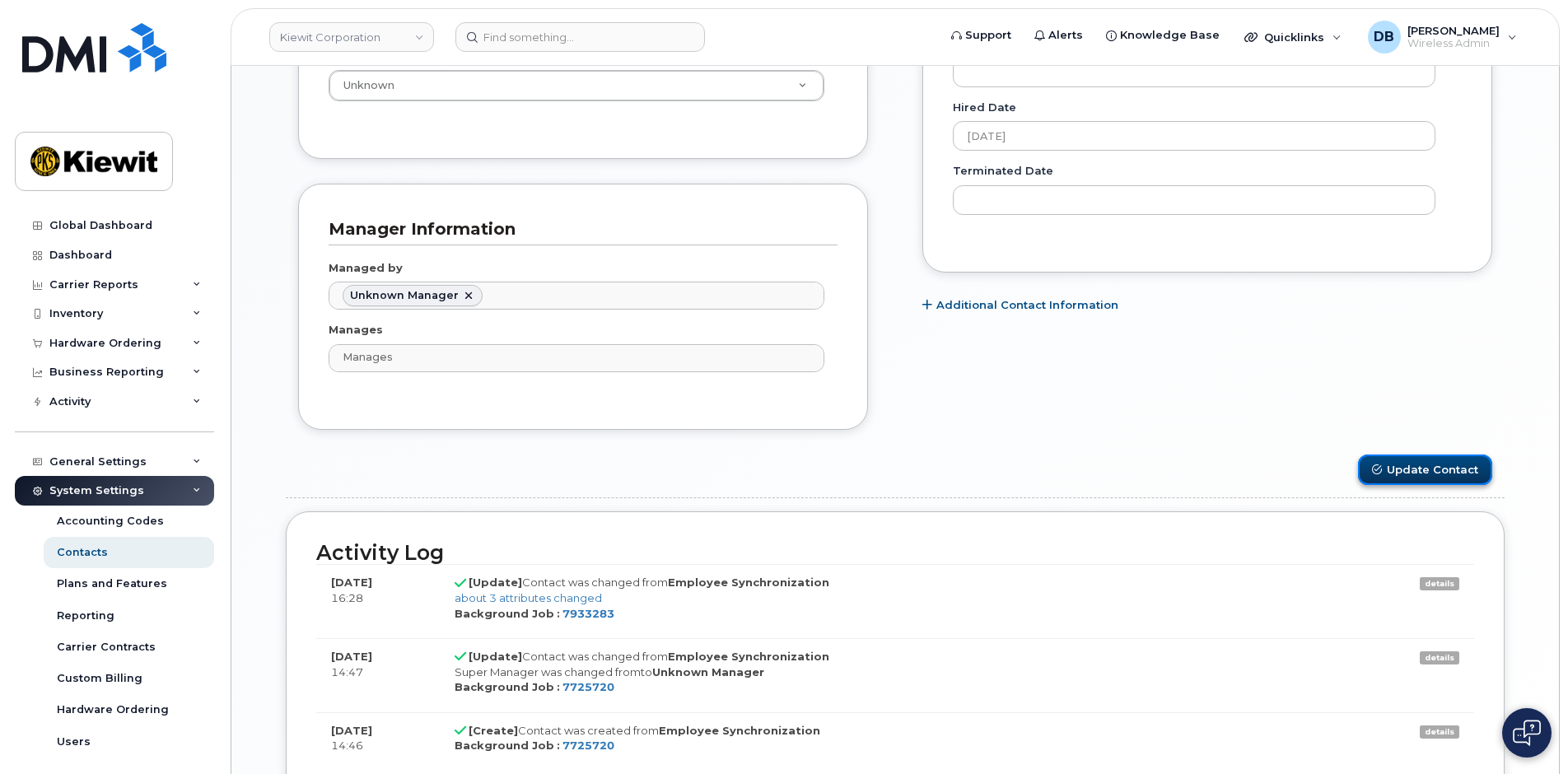
click at [1443, 478] on button "Update Contact" at bounding box center [1425, 469] width 134 height 30
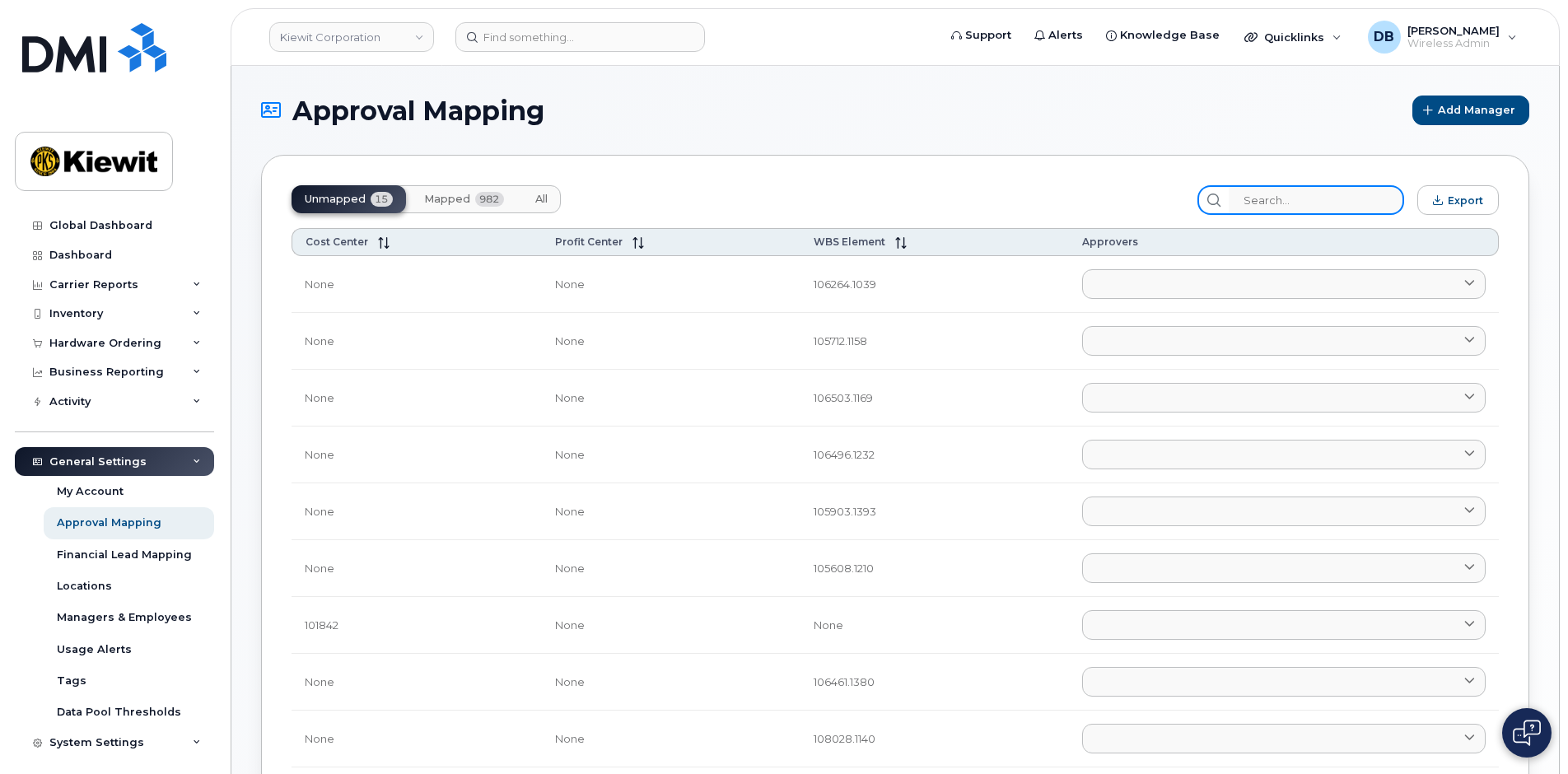
click at [1274, 201] on input "search" at bounding box center [1316, 200] width 175 height 29
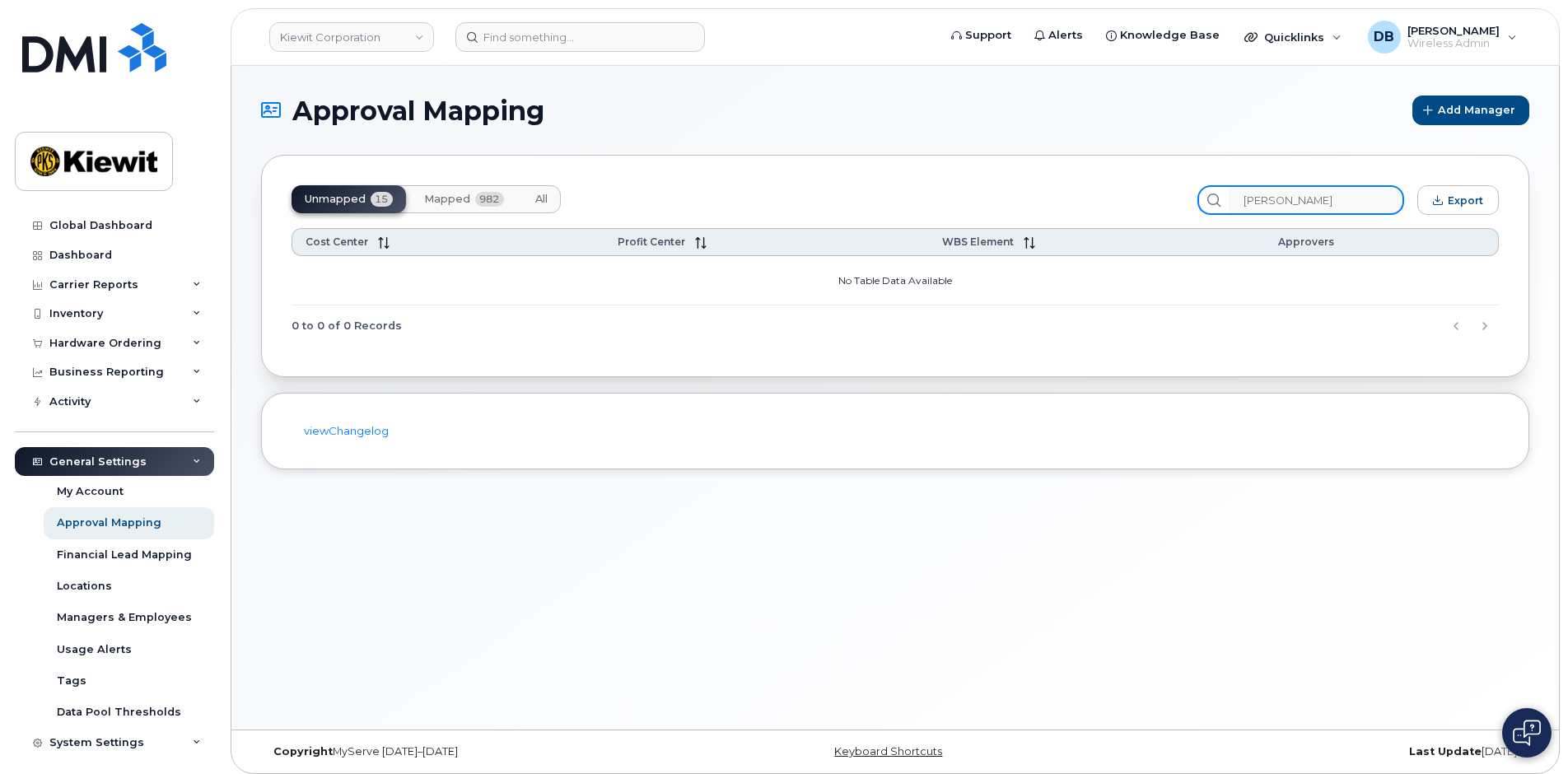
type input "[PERSON_NAME]"
click at [421, 196] on button "Mapped 982" at bounding box center [464, 199] width 106 height 28
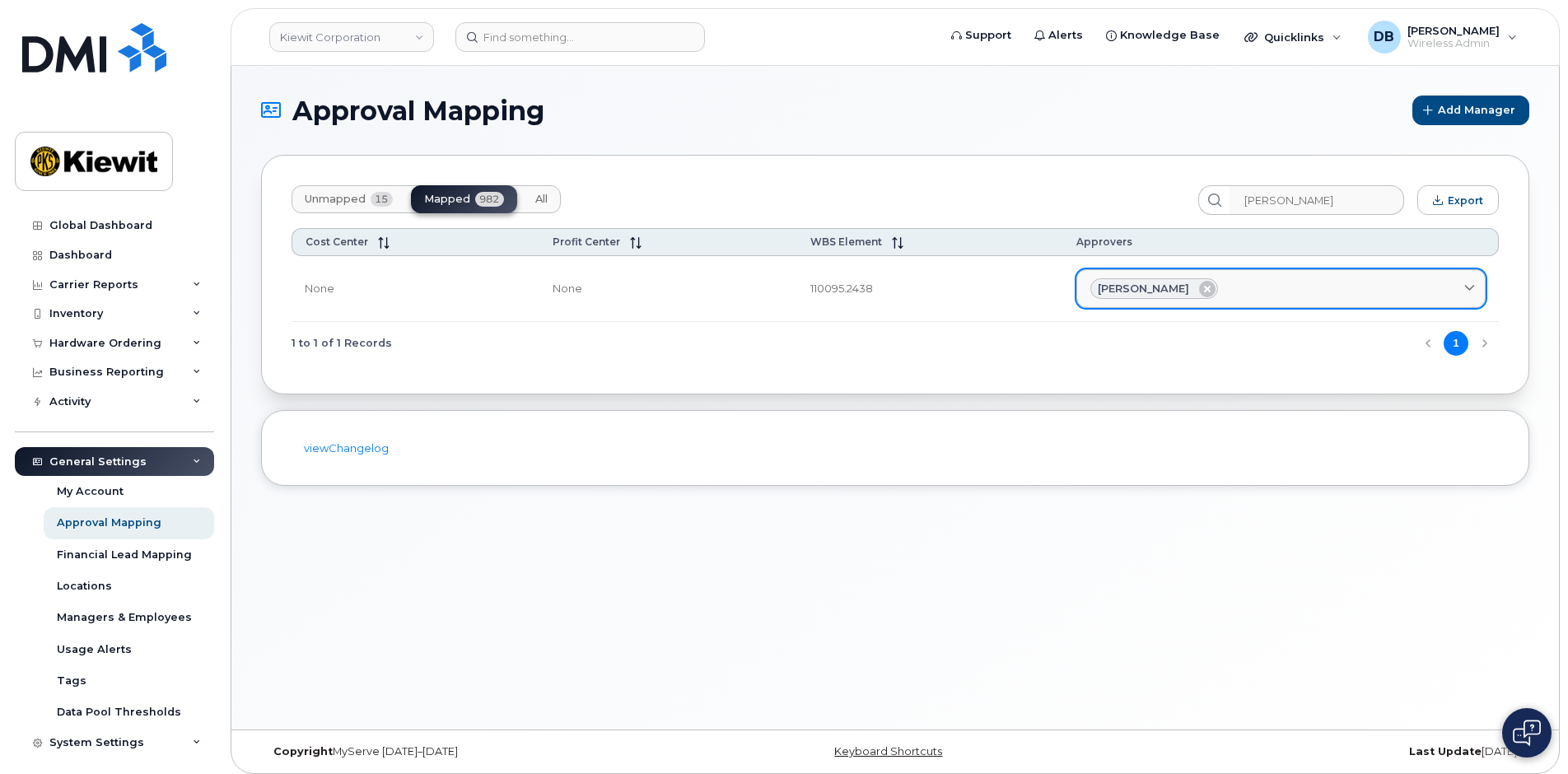
click at [1269, 293] on div "[PERSON_NAME]" at bounding box center [1281, 289] width 381 height 21
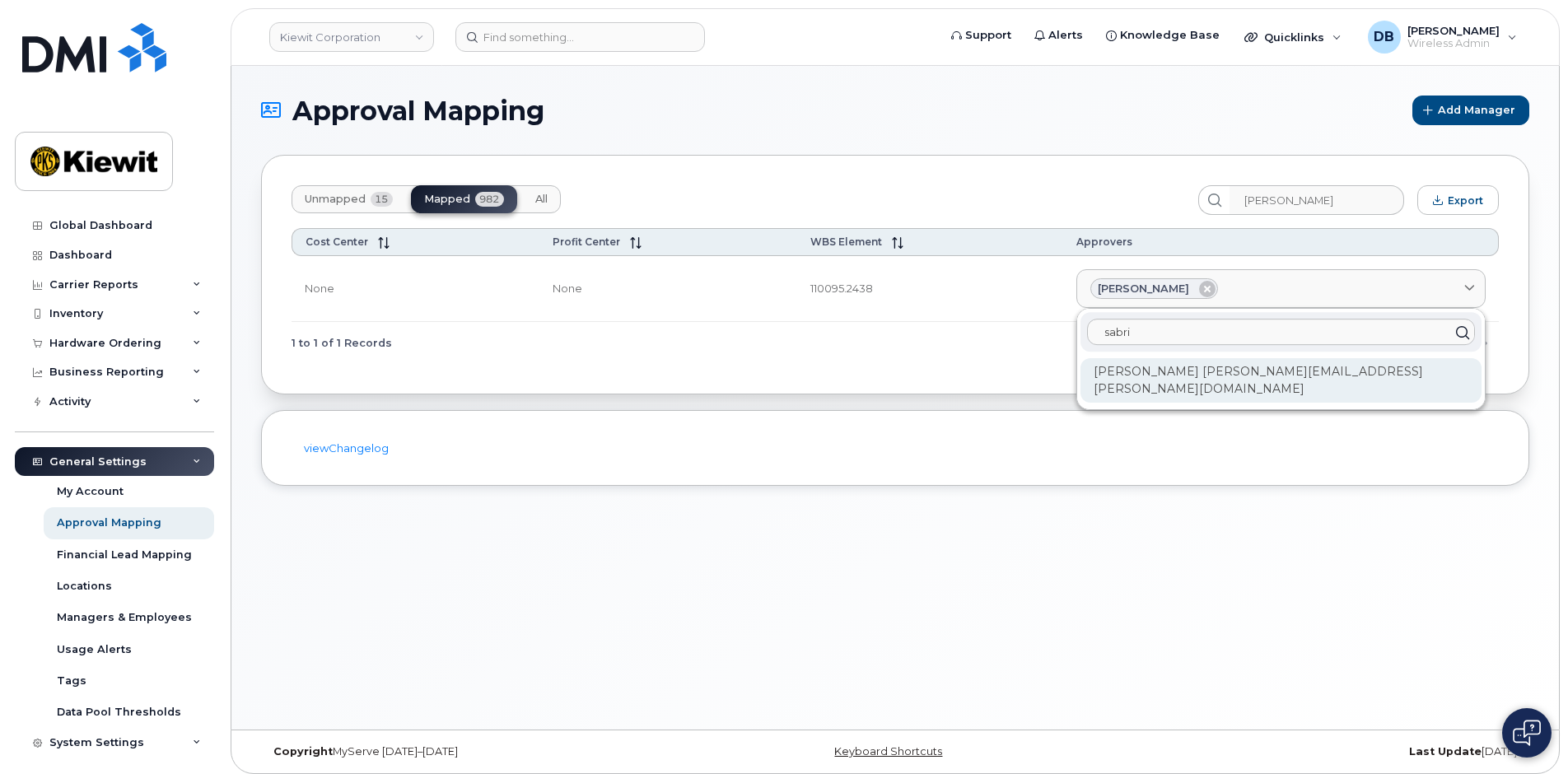
type input "sabri"
click at [1194, 359] on div "[PERSON_NAME] [PERSON_NAME][EMAIL_ADDRESS][PERSON_NAME][DOMAIN_NAME]" at bounding box center [1281, 380] width 401 height 45
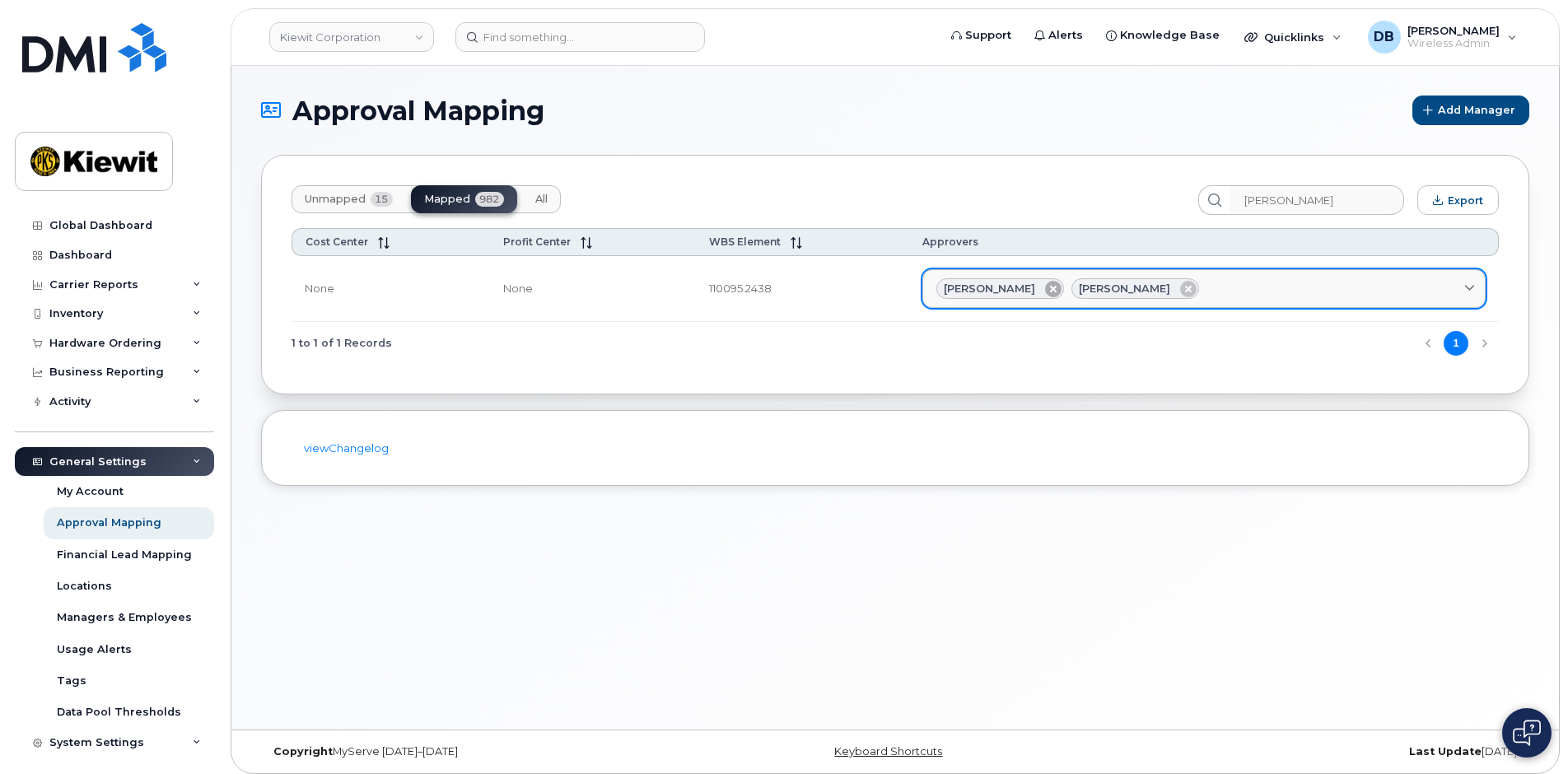
click at [1060, 288] on icon at bounding box center [1053, 289] width 17 height 17
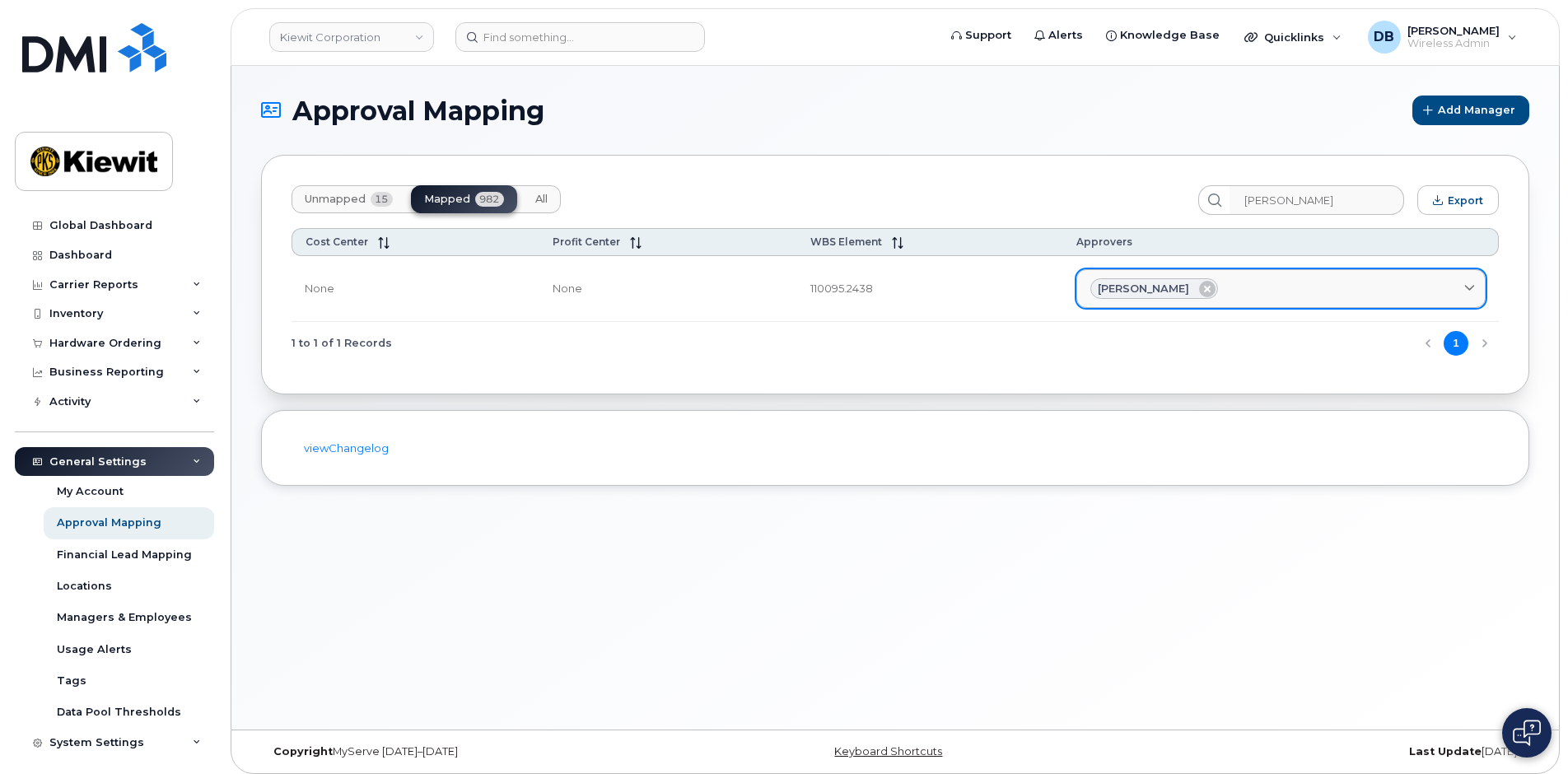
click at [994, 660] on div "Approval Mapping Add Manager Unmapped 15 Mapped 982 All [PERSON_NAME] Export Co…" at bounding box center [895, 398] width 1328 height 664
click at [792, 134] on section "Approval Mapping Add Manager Unmapped 15 Mapped 982 All [PERSON_NAME] Export Co…" at bounding box center [895, 290] width 1268 height 390
click at [764, 110] on h1 "Approval Mapping" at bounding box center [832, 111] width 1143 height 29
click at [633, 87] on div "Approval Mapping Add Manager Unmapped 15 Mapped 982 All [PERSON_NAME] Export Co…" at bounding box center [895, 398] width 1328 height 664
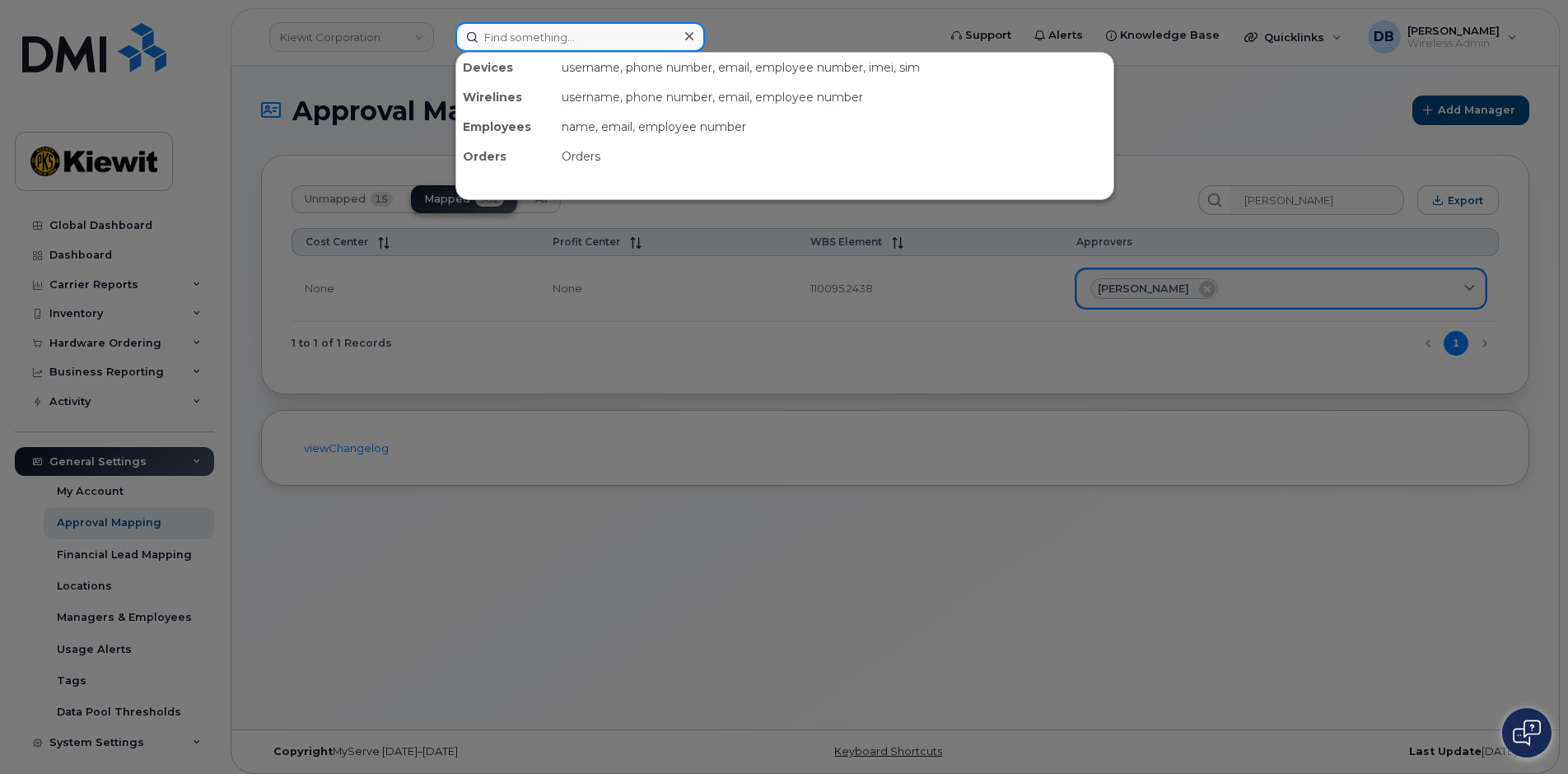
click at [527, 46] on input at bounding box center [580, 37] width 250 height 29
